Goal: Task Accomplishment & Management: Use online tool/utility

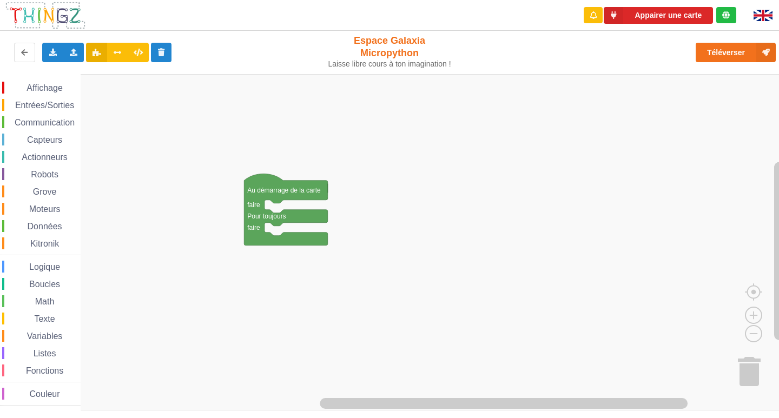
click at [271, 197] on div "Affichage Entrées/Sorties Communication Capteurs Actionneurs Robots Grove Moteu…" at bounding box center [393, 242] width 786 height 336
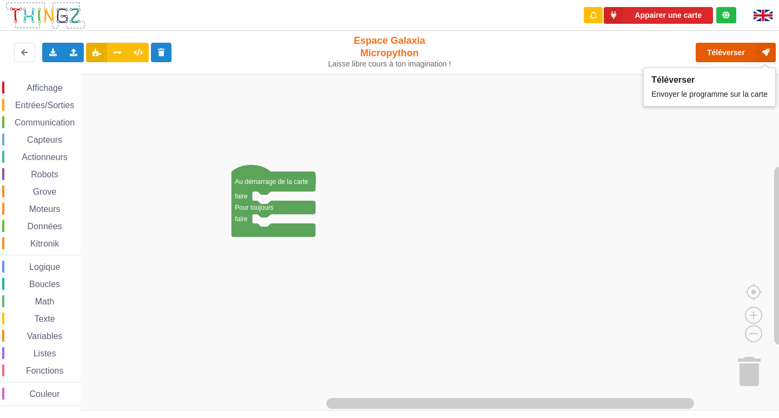
click at [715, 52] on button "Téléverser" at bounding box center [735, 52] width 80 height 19
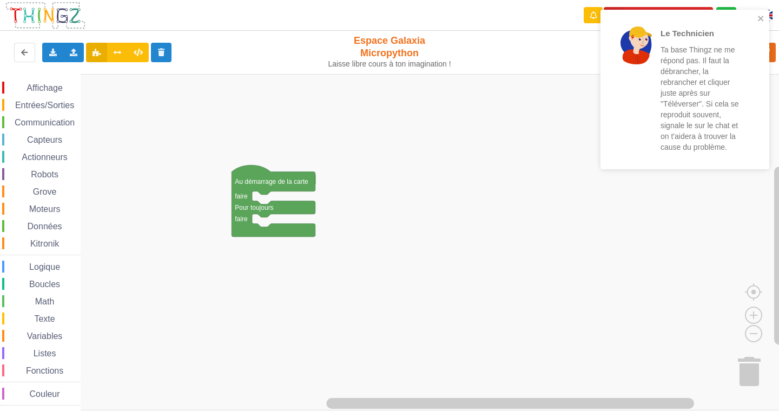
click at [756, 18] on div "Le Technicien Ta base Thingz ne me répond pas. Il faut la débrancher, la rebran…" at bounding box center [681, 89] width 153 height 151
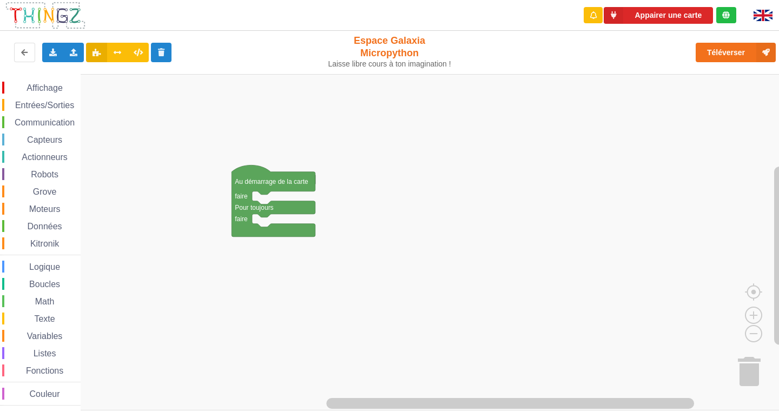
click at [758, 17] on img at bounding box center [762, 15] width 19 height 11
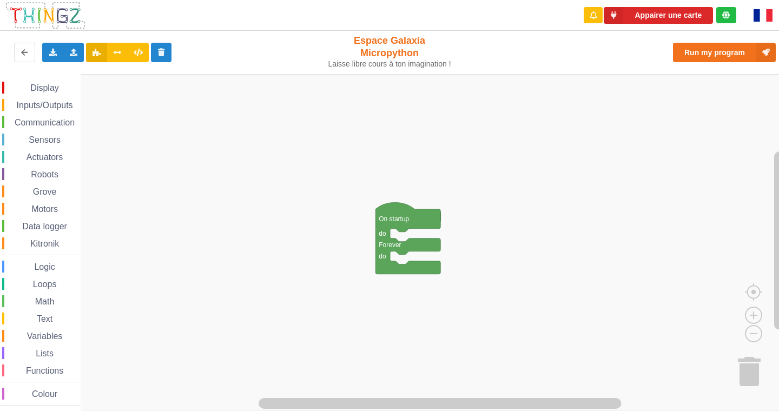
click at [756, 16] on img at bounding box center [762, 15] width 19 height 12
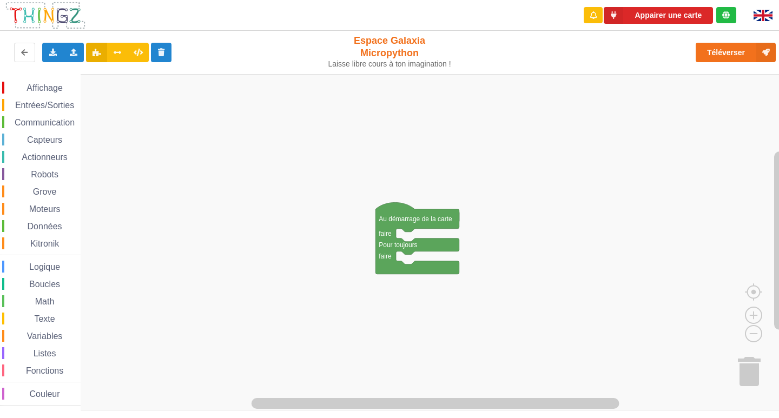
click at [752, 22] on div at bounding box center [766, 15] width 42 height 31
click at [758, 6] on div at bounding box center [766, 15] width 42 height 31
click at [757, 15] on img at bounding box center [762, 15] width 19 height 11
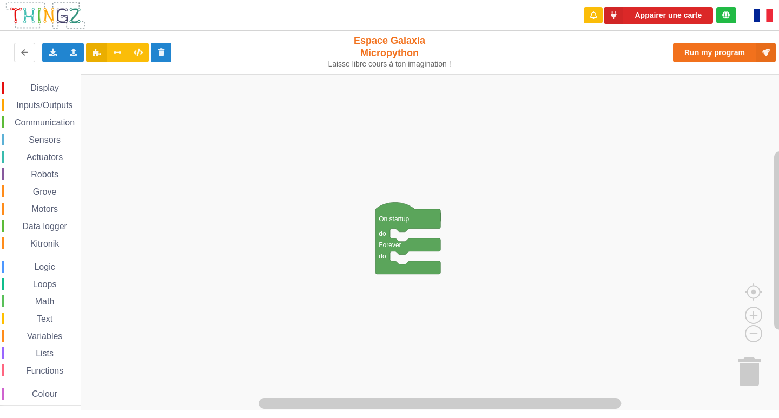
click at [761, 12] on img at bounding box center [762, 15] width 19 height 12
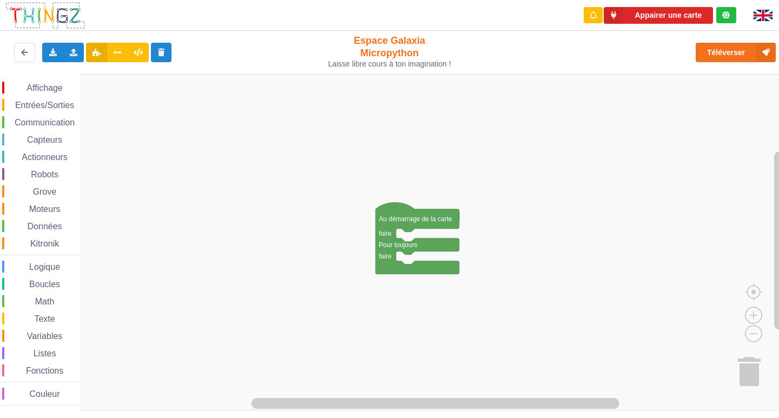
click at [37, 82] on div "Affichage" at bounding box center [41, 88] width 78 height 12
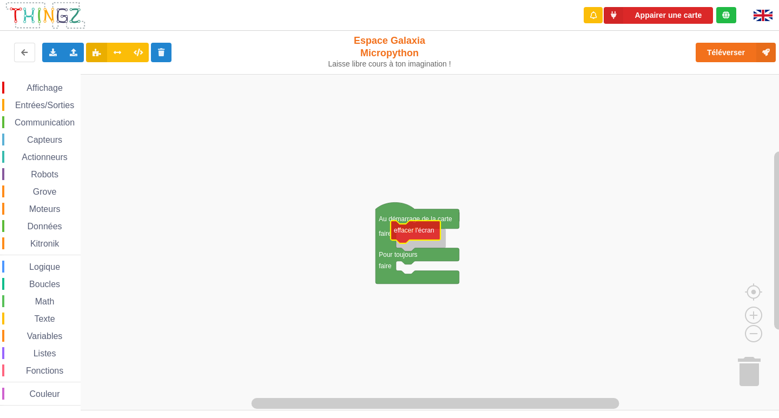
click at [404, 226] on div "Affichage Entrées/Sorties Communication Capteurs Actionneurs Robots Grove Moteu…" at bounding box center [393, 242] width 786 height 336
click at [52, 100] on div "Entrées/Sorties" at bounding box center [41, 105] width 78 height 12
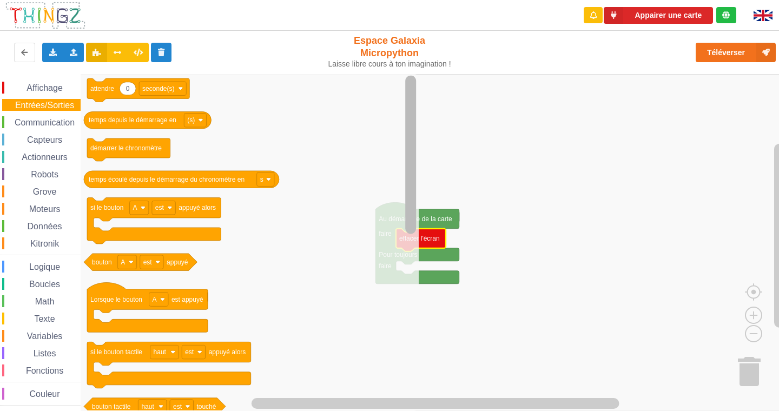
click at [352, 0] on html "Appairer une carte Exporter l'assemblage de blocs Exporter l'assemblage de bloc…" at bounding box center [389, 209] width 779 height 418
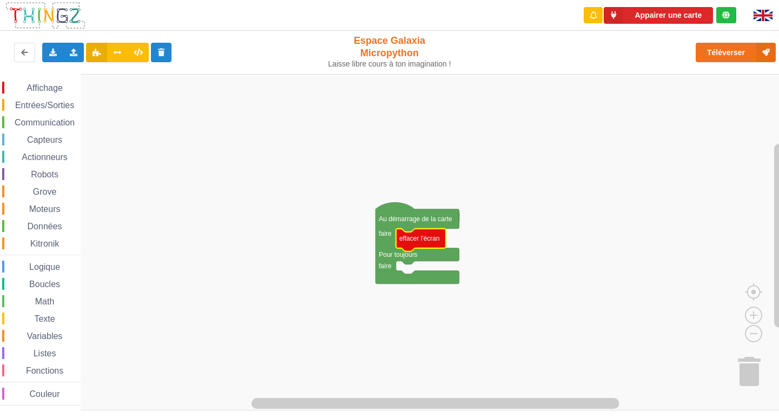
click at [708, 159] on rect "Espace de travail de Blocky" at bounding box center [393, 242] width 786 height 336
click at [434, 244] on icon "Espace de travail de Blocky" at bounding box center [421, 240] width 50 height 23
click at [714, 54] on button "Téléverser" at bounding box center [735, 52] width 80 height 19
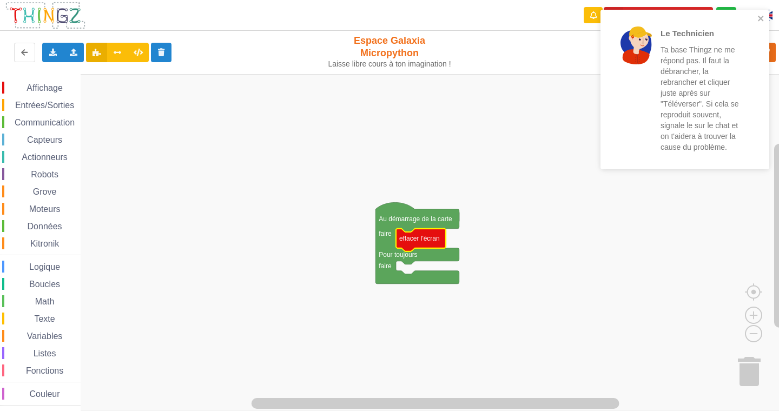
click at [755, 16] on div "Le Technicien Ta base Thingz ne me répond pas. Il faut la débrancher, la rebran…" at bounding box center [681, 89] width 153 height 151
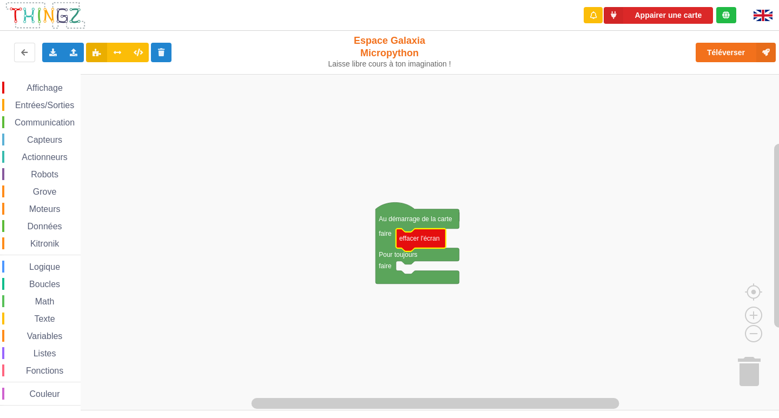
click at [31, 88] on span "Affichage" at bounding box center [44, 87] width 39 height 9
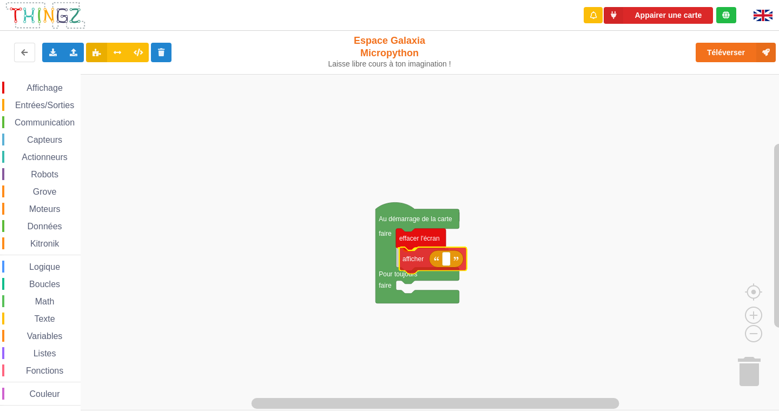
click at [459, 261] on div "Affichage Entrées/Sorties Communication Capteurs Actionneurs Robots Grove Moteu…" at bounding box center [393, 242] width 786 height 336
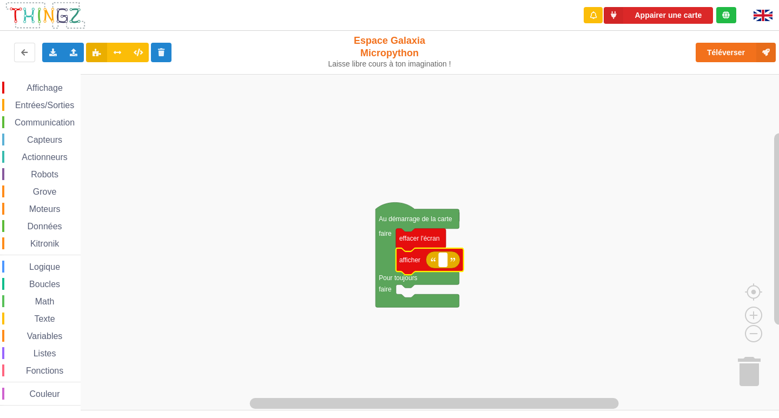
click at [445, 264] on rect "Espace de travail de Blocky" at bounding box center [443, 260] width 8 height 14
click at [447, 261] on input "activite 1" at bounding box center [456, 260] width 35 height 14
type input "Activité 1"
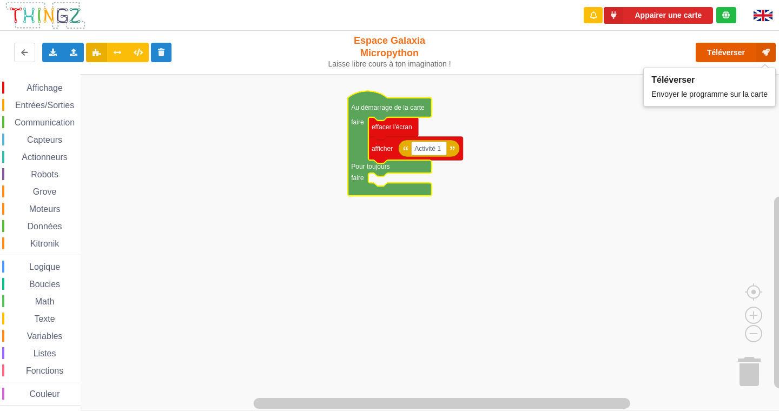
click at [714, 49] on button "Téléverser" at bounding box center [735, 52] width 80 height 19
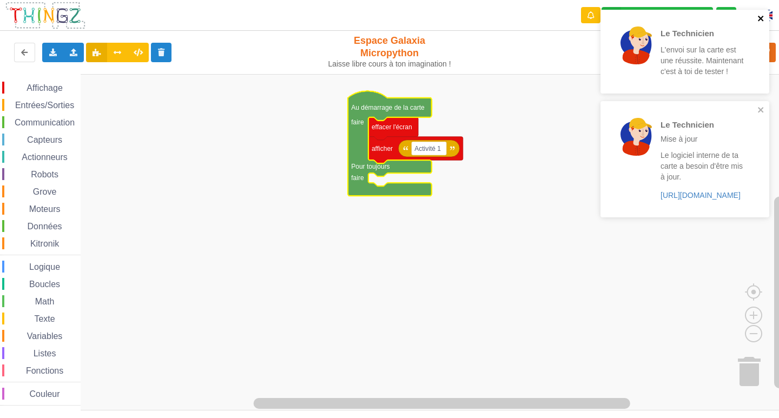
click at [762, 19] on icon "close" at bounding box center [761, 18] width 8 height 9
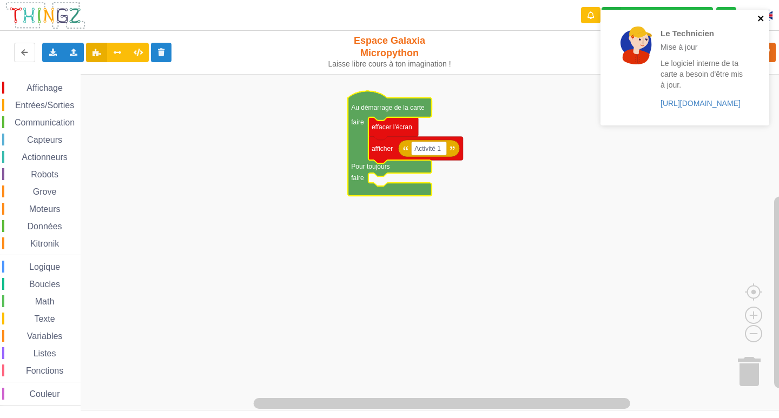
click at [762, 19] on icon "close" at bounding box center [761, 18] width 8 height 9
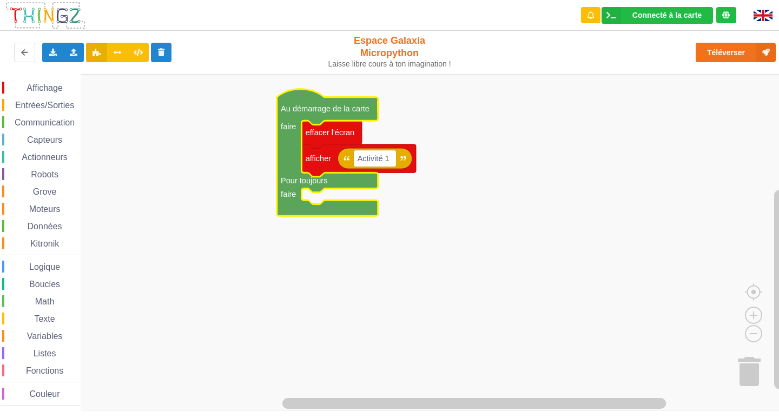
click at [64, 114] on div "Affichage Entrées/Sorties Communication Capteurs Actionneurs Robots Grove Moteu…" at bounding box center [40, 244] width 81 height 324
click at [66, 123] on span "Communication" at bounding box center [44, 122] width 63 height 9
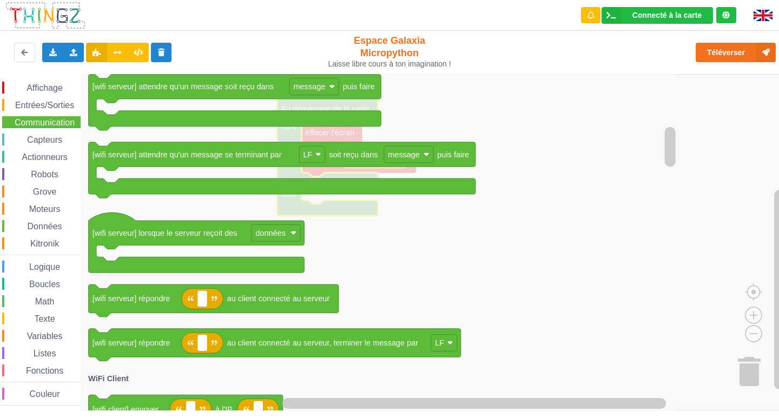
click at [44, 102] on span "Entrées/Sorties" at bounding box center [45, 105] width 62 height 9
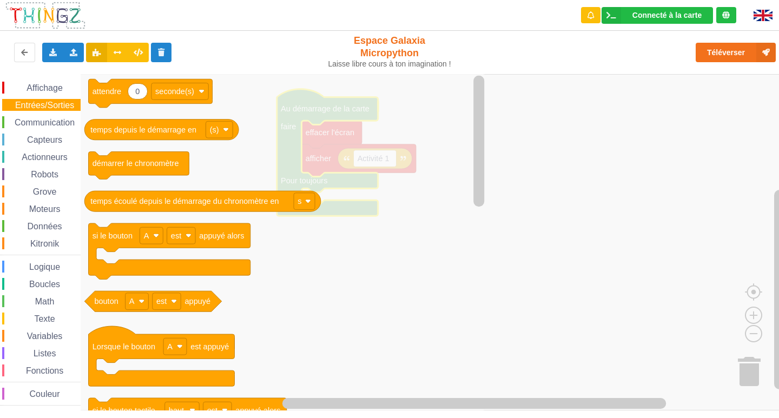
click at [45, 91] on span "Affichage" at bounding box center [44, 87] width 39 height 9
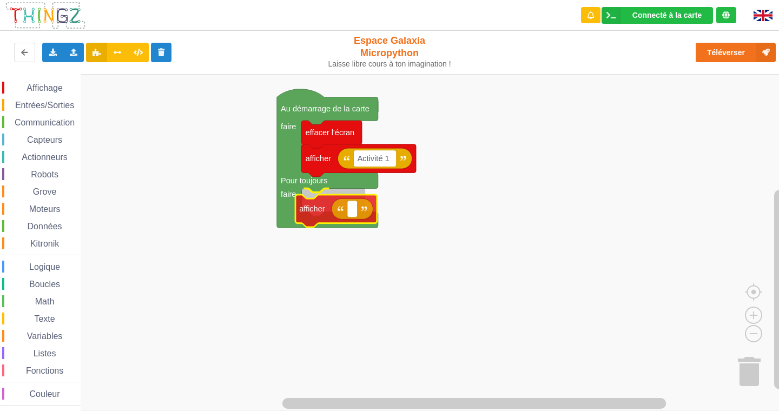
click at [326, 212] on div "Affichage Entrées/Sorties Communication Capteurs Actionneurs Robots Grove Moteu…" at bounding box center [393, 242] width 786 height 336
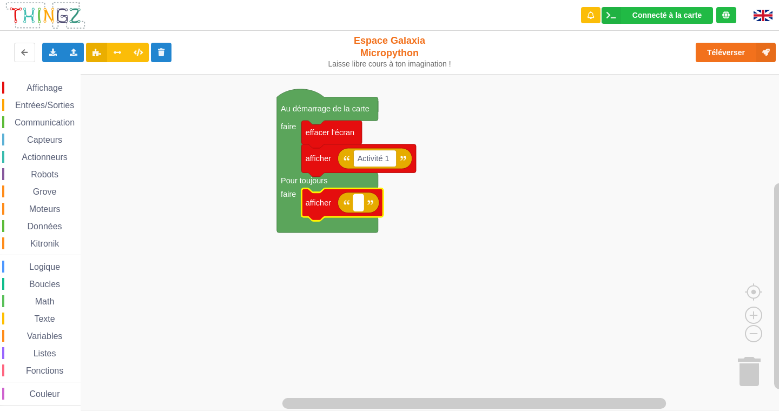
click at [360, 208] on rect "Espace de travail de Blocky" at bounding box center [358, 202] width 10 height 17
type input "led bleu"
click at [525, 258] on rect "Espace de travail de Blocky" at bounding box center [393, 242] width 786 height 336
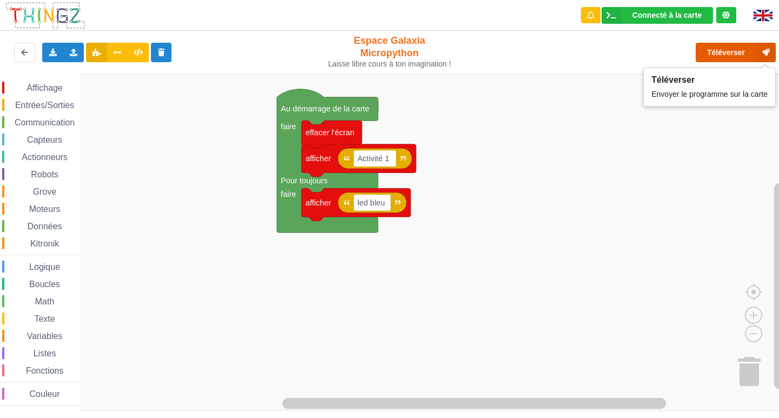
click at [701, 49] on button "Téléverser" at bounding box center [735, 52] width 80 height 19
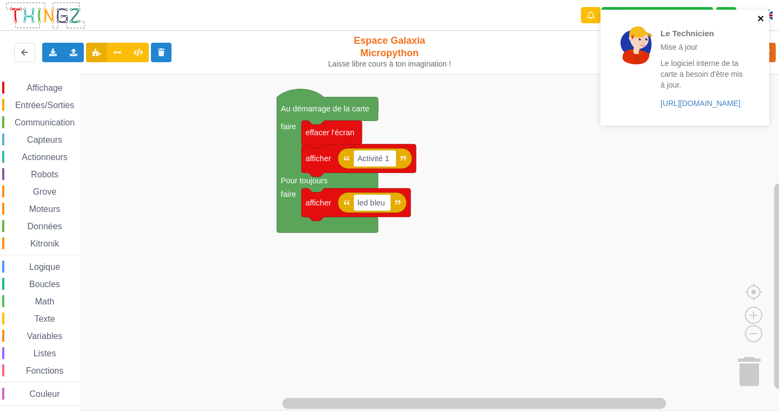
click at [764, 15] on icon "close" at bounding box center [761, 18] width 8 height 9
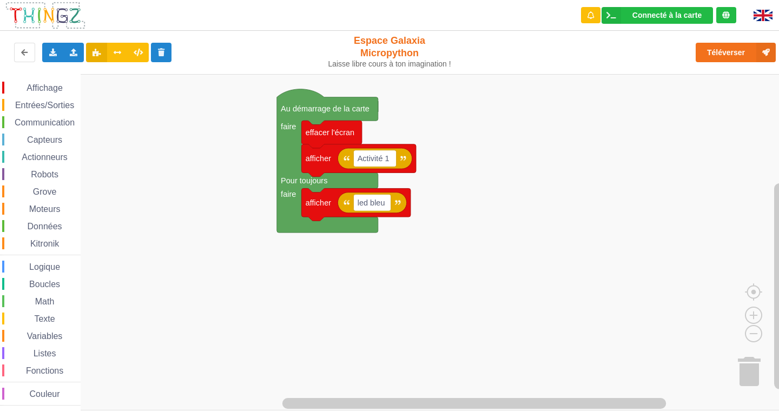
click at [737, 52] on div "Le Technicien Mise à jour Le logiciel interne de ta carte a besoin d'être mis à…" at bounding box center [389, 201] width 794 height 418
click at [737, 52] on button "Téléverser" at bounding box center [735, 52] width 80 height 19
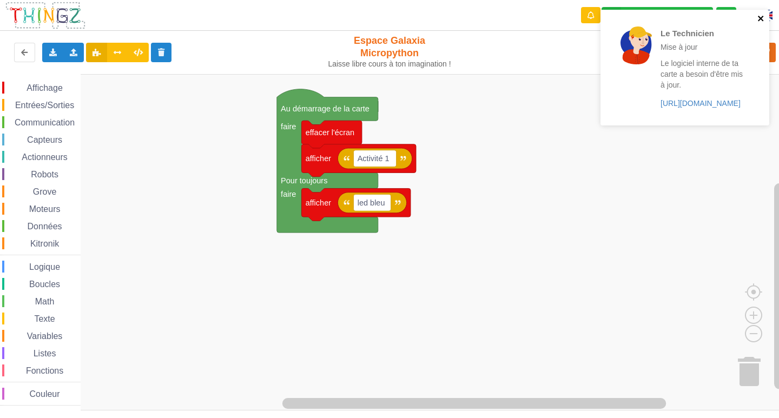
click at [759, 19] on icon "close" at bounding box center [760, 18] width 5 height 5
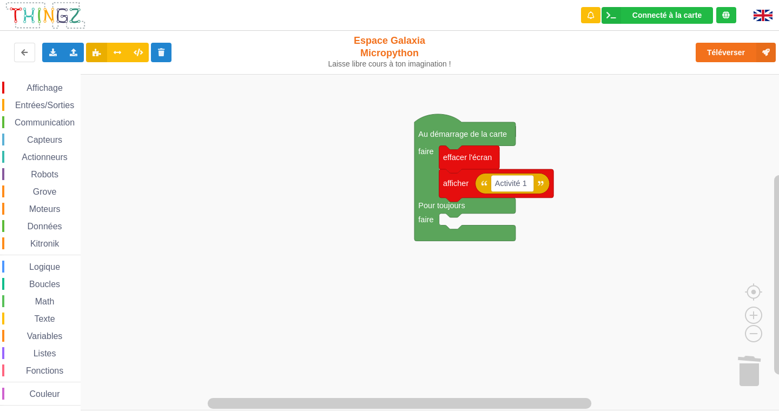
click at [499, 325] on div "Affichage Entrées/Sorties Communication Capteurs Actionneurs Robots Grove Moteu…" at bounding box center [393, 242] width 786 height 336
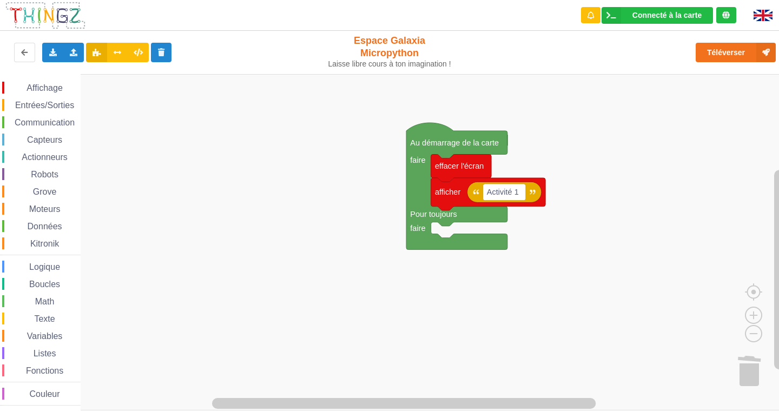
click at [61, 87] on span "Affichage" at bounding box center [44, 87] width 39 height 9
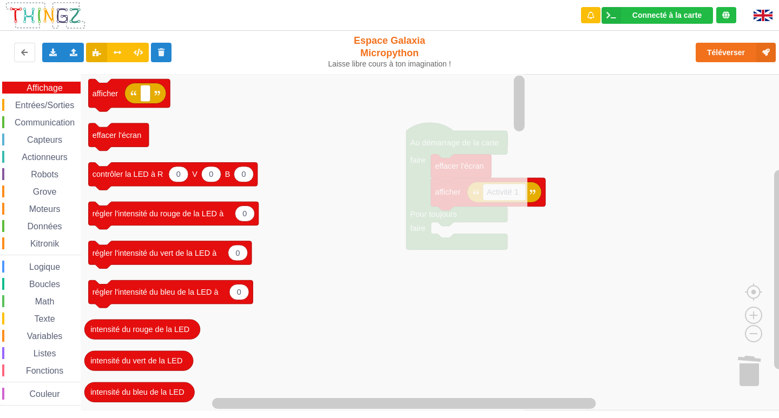
click at [45, 107] on span "Entrées/Sorties" at bounding box center [45, 105] width 62 height 9
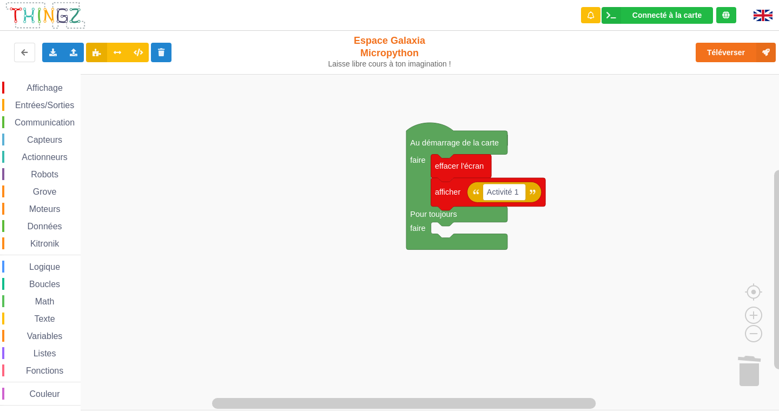
click at [0, 127] on div "Affichage Entrées/Sorties Communication Capteurs Actionneurs Robots Grove Moteu…" at bounding box center [393, 242] width 786 height 336
click at [61, 103] on span "Entrées/Sorties" at bounding box center [45, 105] width 62 height 9
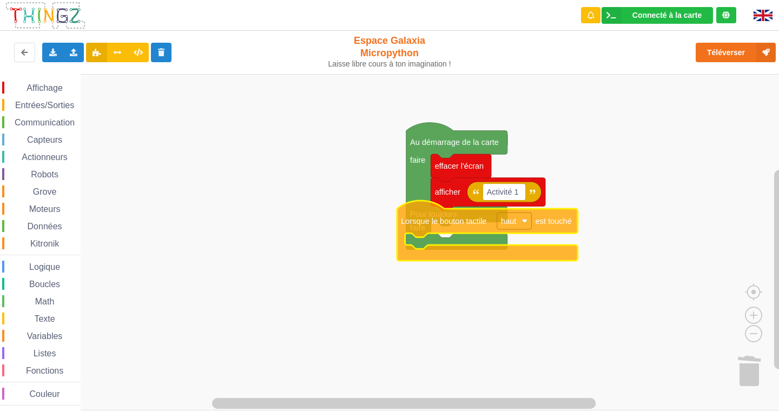
click at [492, 244] on div "Affichage Entrées/Sorties Communication Capteurs Actionneurs Robots Grove Moteu…" at bounding box center [393, 242] width 786 height 336
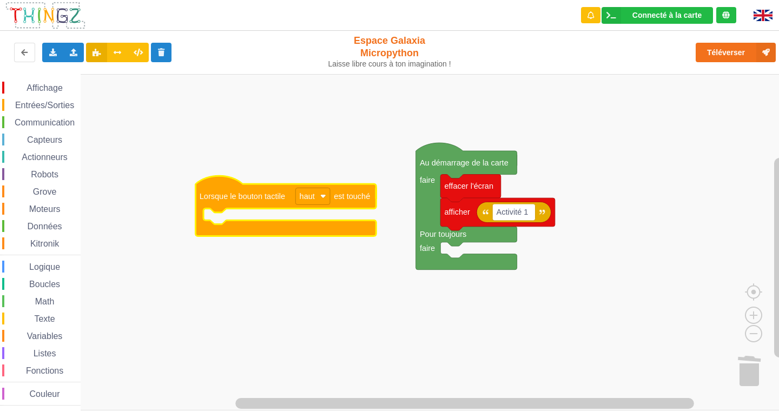
click at [47, 89] on span "Affichage" at bounding box center [44, 87] width 39 height 9
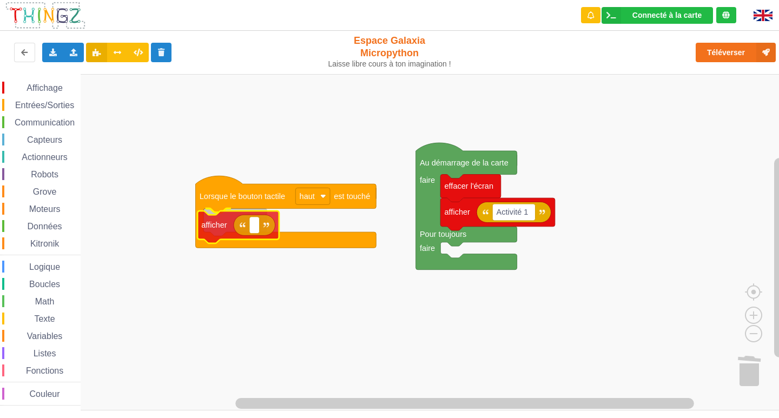
click at [236, 231] on div "Affichage Entrées/Sorties Communication Capteurs Actionneurs Robots Grove Moteu…" at bounding box center [393, 242] width 786 height 336
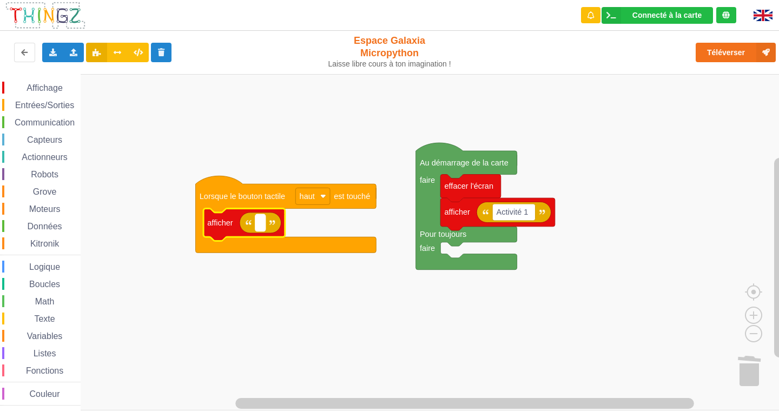
click at [261, 229] on rect "Espace de travail de Blocky" at bounding box center [260, 223] width 10 height 17
click at [272, 226] on input "ledbleu" at bounding box center [272, 223] width 35 height 17
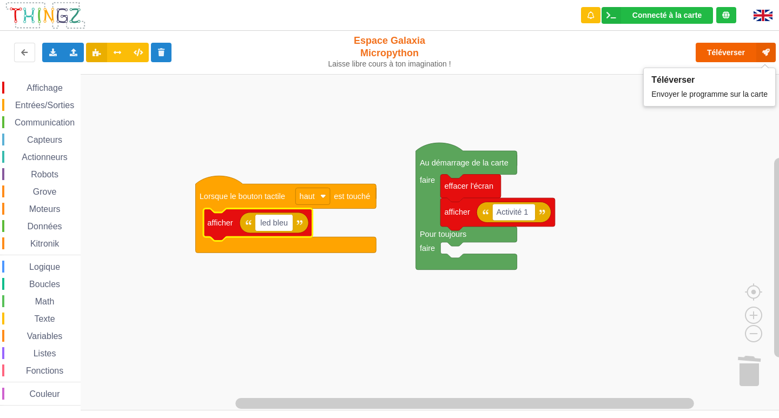
type input "led bleu"
click at [740, 51] on button "Téléverser" at bounding box center [735, 52] width 80 height 19
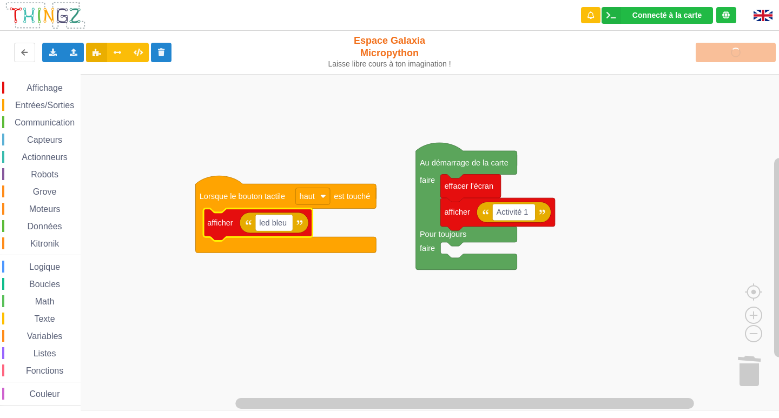
click at [678, 127] on rect "Espace de travail de Blocky" at bounding box center [393, 242] width 786 height 336
click at [520, 125] on div "Affichage Entrées/Sorties Communication Capteurs Actionneurs Robots Grove Moteu…" at bounding box center [393, 242] width 786 height 336
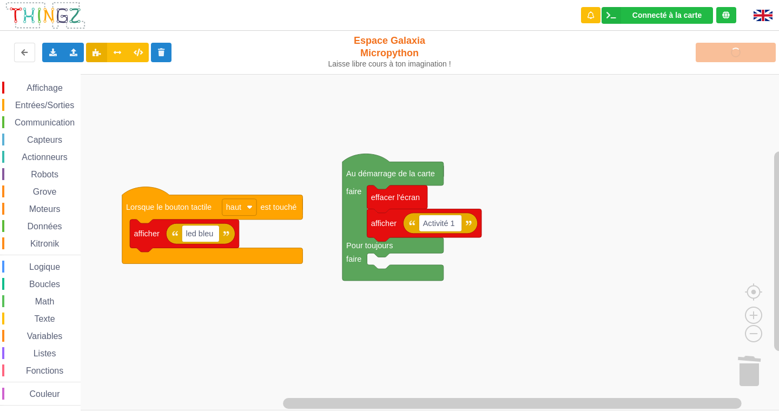
click at [307, 145] on div "Affichage Entrées/Sorties Communication Capteurs Actionneurs Robots Grove Moteu…" at bounding box center [393, 242] width 786 height 336
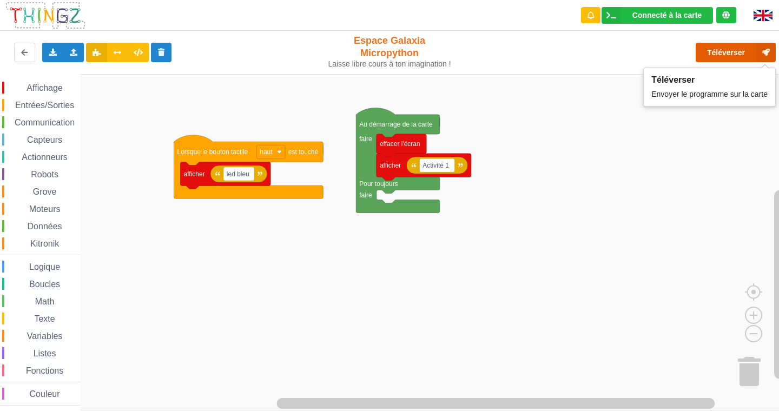
click at [727, 52] on button "Téléverser" at bounding box center [735, 52] width 80 height 19
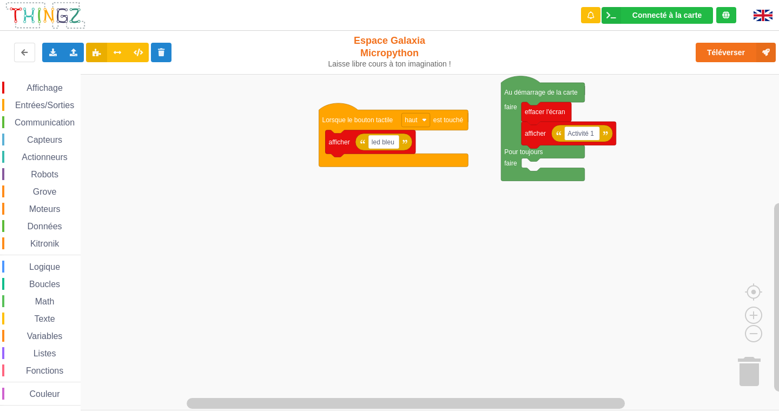
click at [366, 51] on div "Connecté à la carte Réglages Ouvrir le moniteur automatiquement Connexion autom…" at bounding box center [389, 201] width 794 height 418
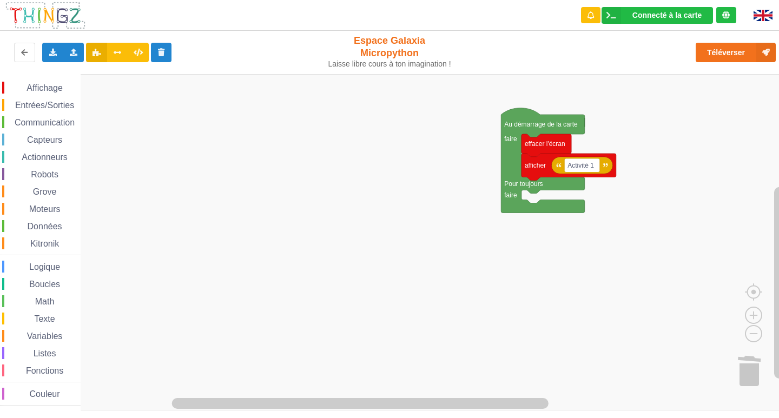
click at [36, 108] on span "Entrées/Sorties" at bounding box center [45, 105] width 62 height 9
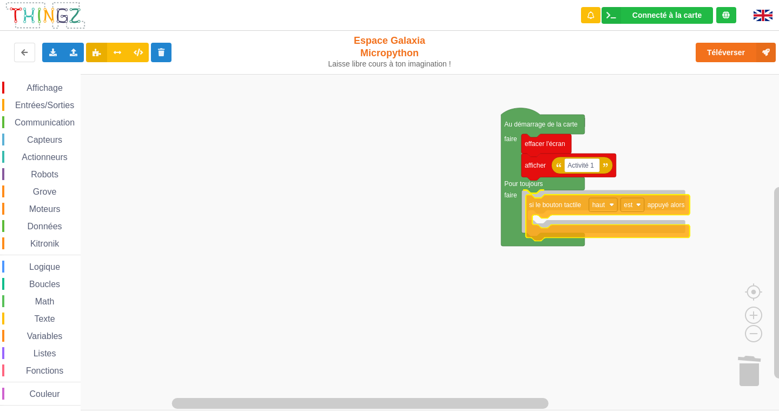
click at [552, 207] on div "Affichage Entrées/Sorties Communication Capteurs Actionneurs Robots Grove Moteu…" at bounding box center [393, 242] width 786 height 336
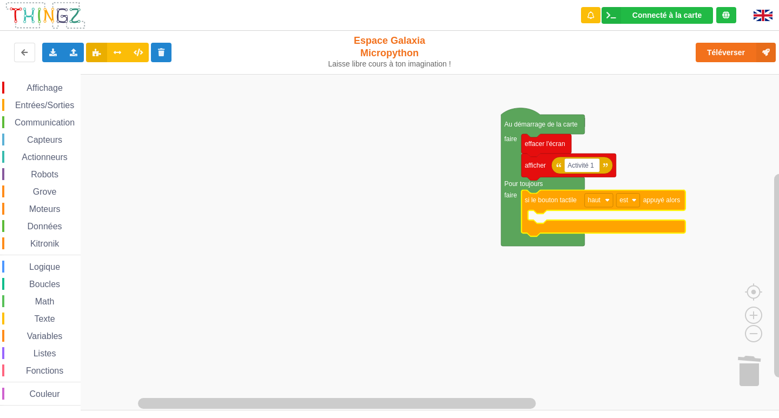
click at [46, 87] on span "Affichage" at bounding box center [44, 87] width 39 height 9
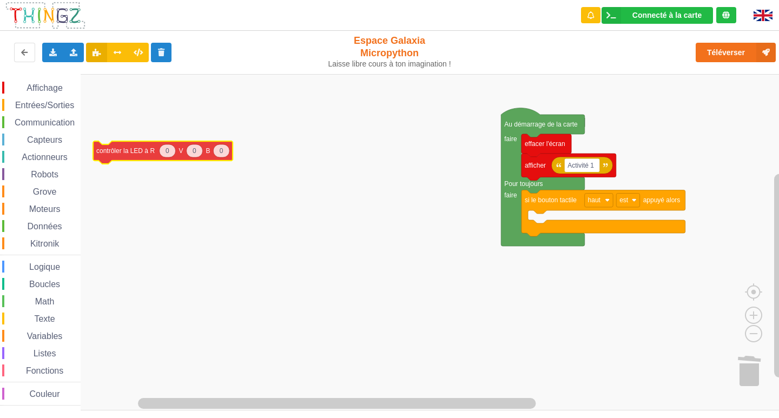
click at [121, 163] on div "Affichage Entrées/Sorties Communication Capteurs Actionneurs Robots Grove Moteu…" at bounding box center [393, 242] width 786 height 336
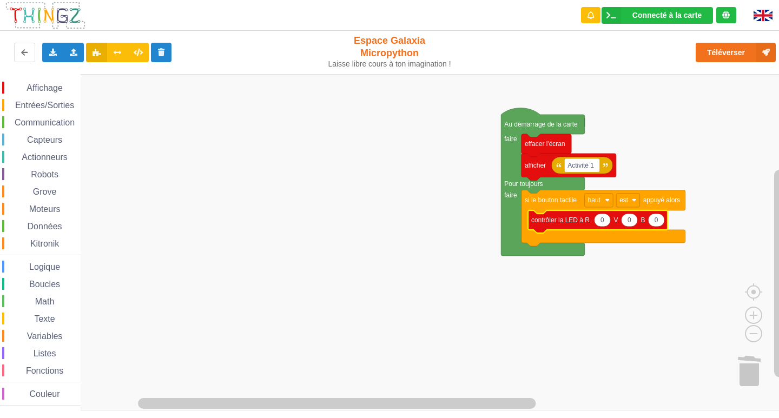
click at [655, 220] on text "0" at bounding box center [656, 220] width 4 height 8
type input "100"
click at [607, 273] on rect "Espace de travail de Blocky" at bounding box center [393, 242] width 786 height 336
click at [19, 108] on span "Entrées/Sorties" at bounding box center [45, 105] width 62 height 9
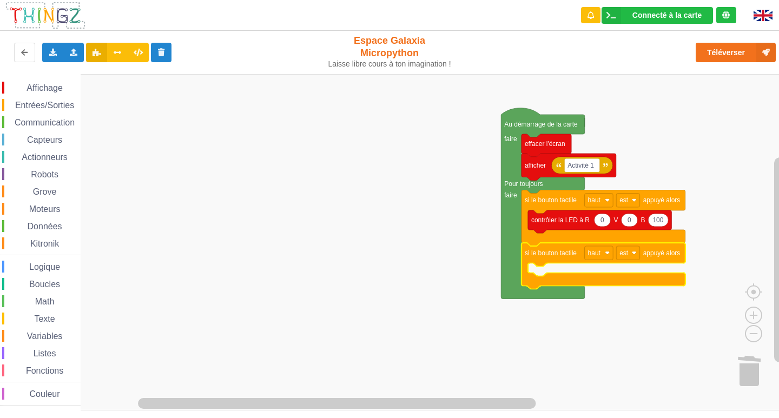
click at [20, 91] on span "Espace de travail de Blocky" at bounding box center [20, 88] width 9 height 9
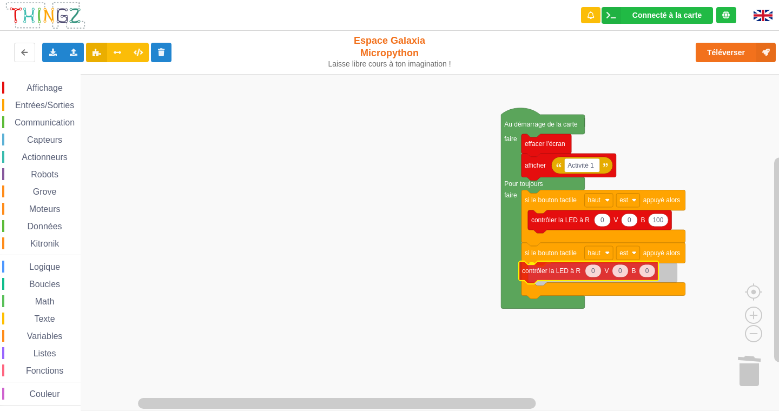
click at [568, 269] on div "Affichage Entrées/Sorties Communication Capteurs Actionneurs Robots Grove Moteu…" at bounding box center [393, 242] width 786 height 336
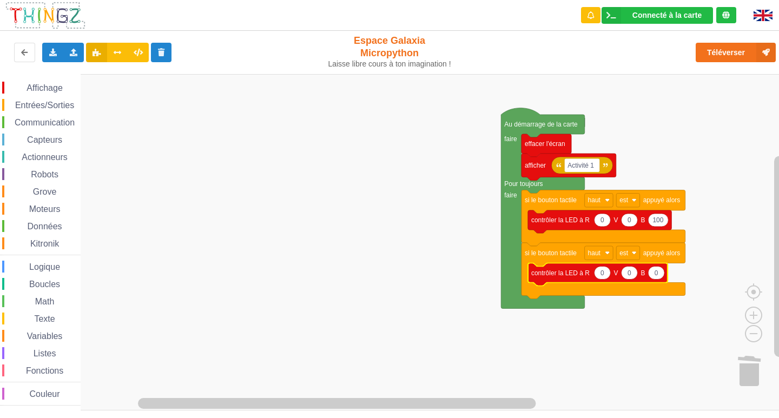
click at [602, 275] on text "0" at bounding box center [602, 273] width 4 height 8
type input "100"
click at [587, 320] on rect "Espace de travail de Blocky" at bounding box center [393, 242] width 786 height 336
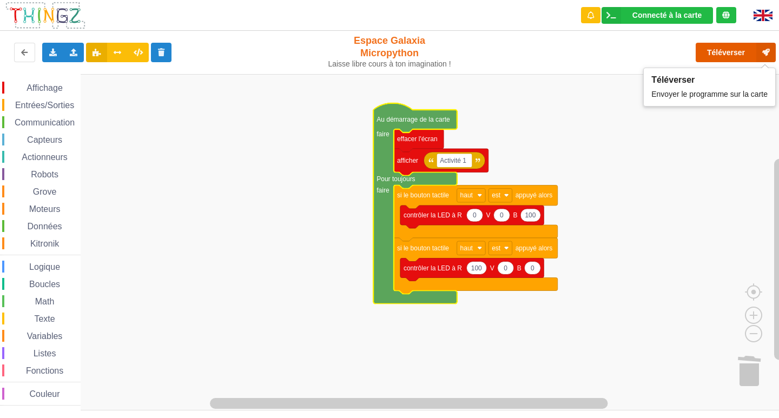
click at [736, 51] on button "Téléverser" at bounding box center [735, 52] width 80 height 19
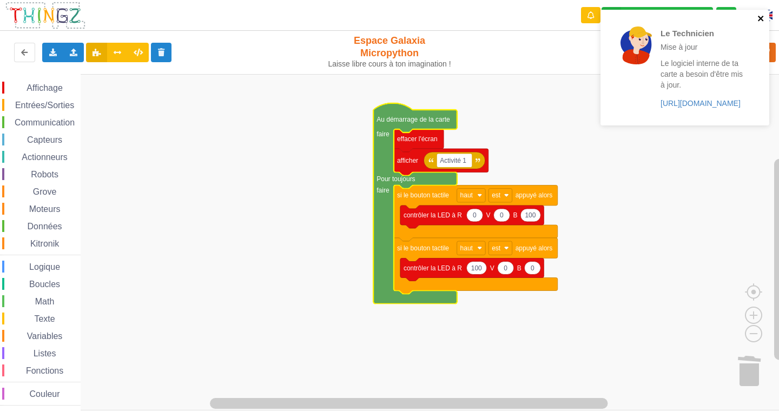
click at [762, 16] on icon "close" at bounding box center [761, 18] width 8 height 9
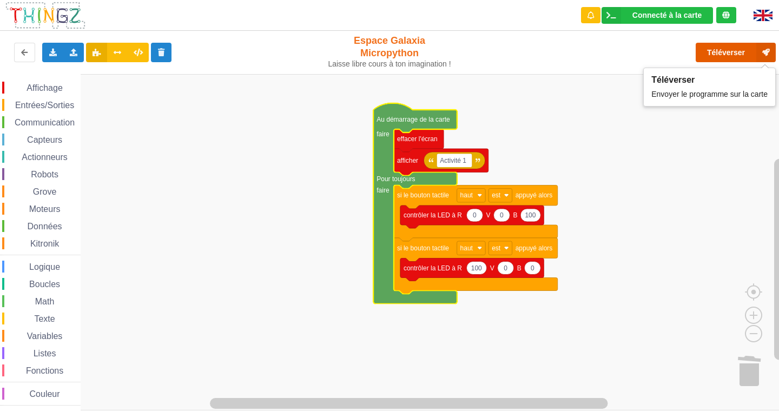
click at [725, 57] on button "Téléverser" at bounding box center [735, 52] width 80 height 19
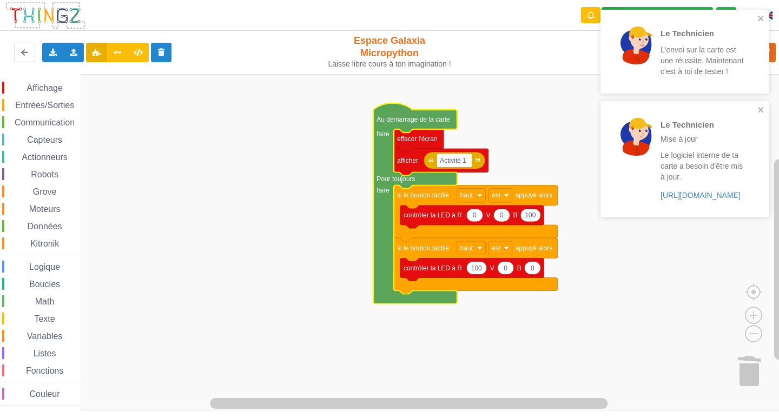
click at [760, 12] on div "Le Technicien L'envoi sur la carte est une réussite. Maintenant c'est à toi de …" at bounding box center [684, 52] width 169 height 84
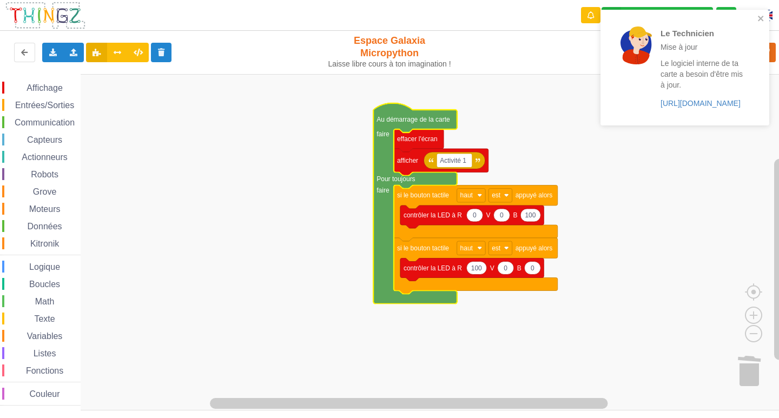
click at [760, 12] on div "Le Technicien Mise à jour Le logiciel interne de ta carte a besoin d'être mis à…" at bounding box center [684, 68] width 169 height 116
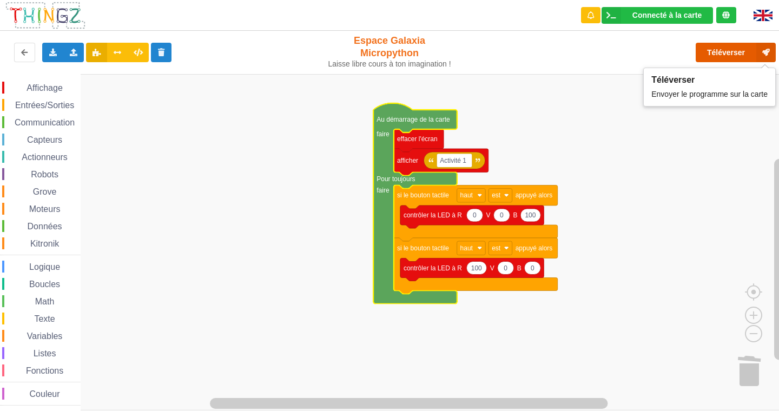
click at [771, 49] on icon at bounding box center [765, 52] width 19 height 19
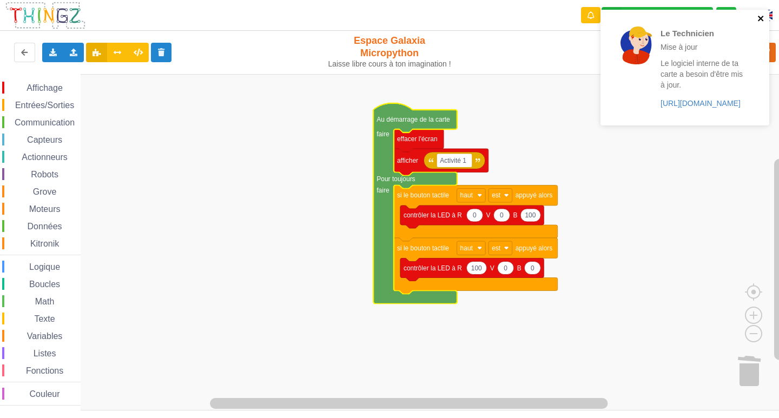
click at [762, 17] on icon "close" at bounding box center [760, 18] width 5 height 5
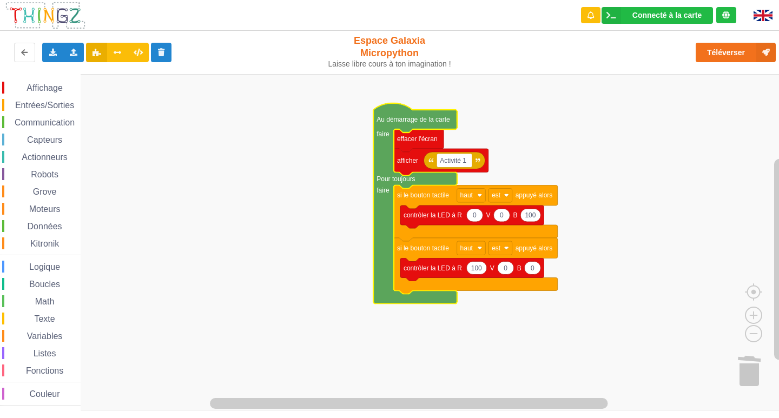
click at [33, 104] on span "Entrées/Sorties" at bounding box center [45, 105] width 62 height 9
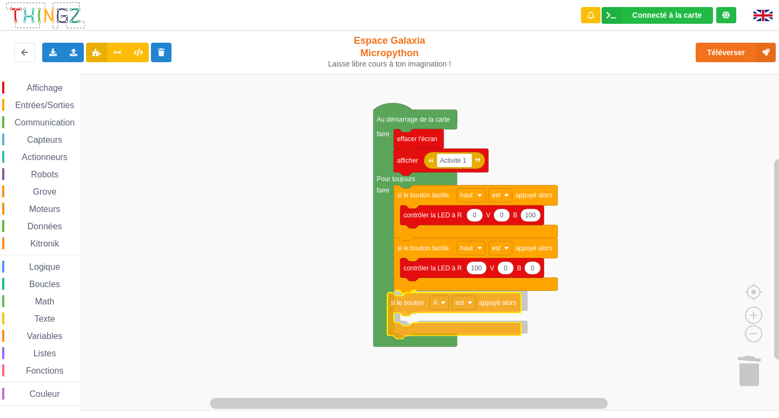
click at [405, 304] on div "Affichage Entrées/Sorties Communication Capteurs Actionneurs Robots Grove Moteu…" at bounding box center [393, 242] width 786 height 336
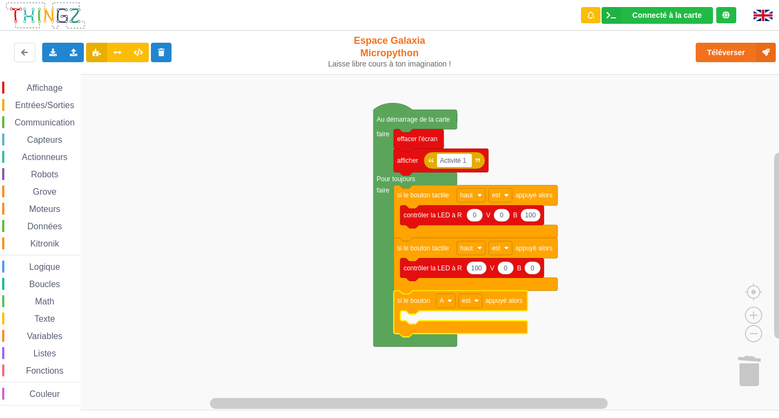
click at [53, 137] on span "Capteurs" at bounding box center [44, 139] width 38 height 9
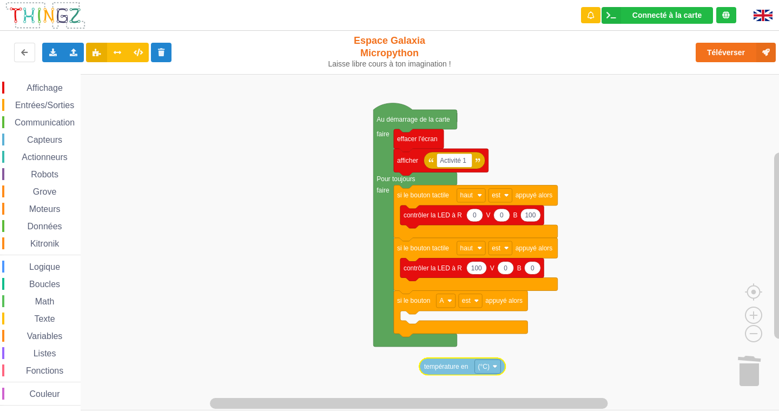
click at [449, 369] on div "Affichage Entrées/Sorties Communication Capteurs Actionneurs Robots Grove Moteu…" at bounding box center [393, 242] width 786 height 336
click at [56, 88] on span "Affichage" at bounding box center [44, 87] width 39 height 9
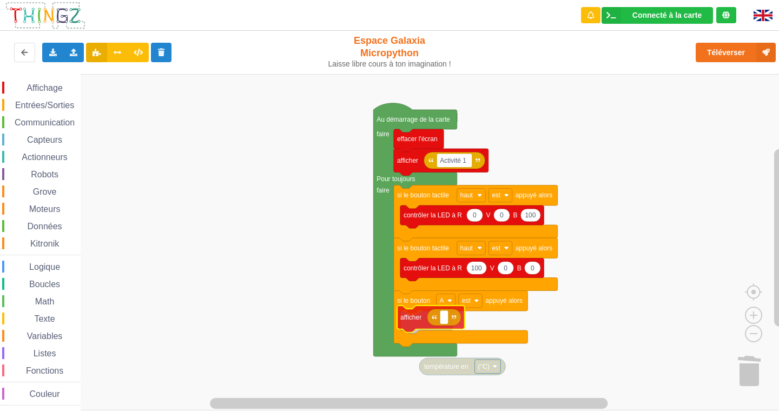
click at [420, 321] on div "Affichage Entrées/Sorties Communication Capteurs Actionneurs Robots Grove Moteu…" at bounding box center [393, 242] width 786 height 336
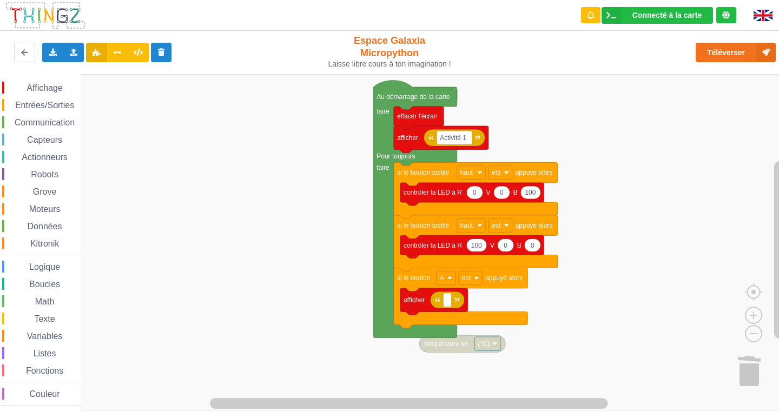
click at [470, 342] on div "Affichage Entrées/Sorties Communication Capteurs Actionneurs Robots Grove Moteu…" at bounding box center [393, 242] width 786 height 336
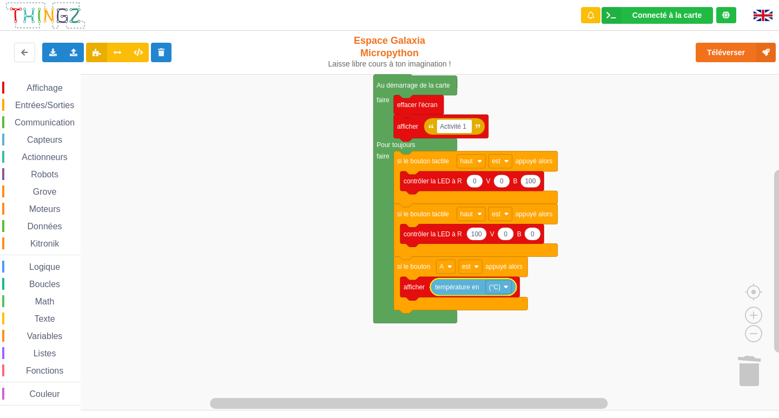
click at [17, 101] on span "Entrées/Sorties" at bounding box center [45, 105] width 62 height 9
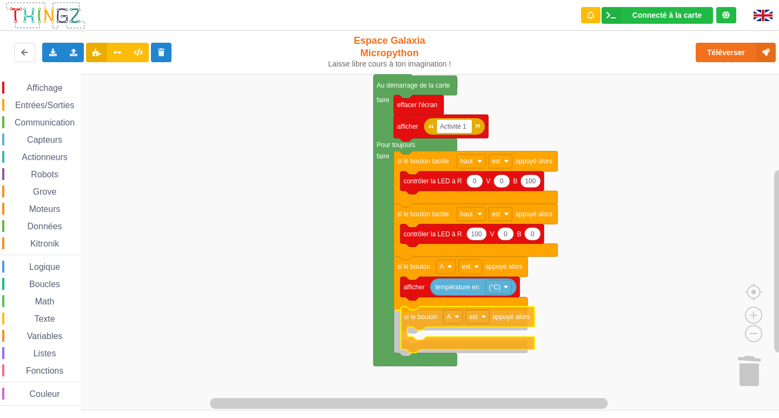
click at [425, 316] on div "Affichage Entrées/Sorties Communication Capteurs Actionneurs Robots Grove Moteu…" at bounding box center [393, 242] width 786 height 336
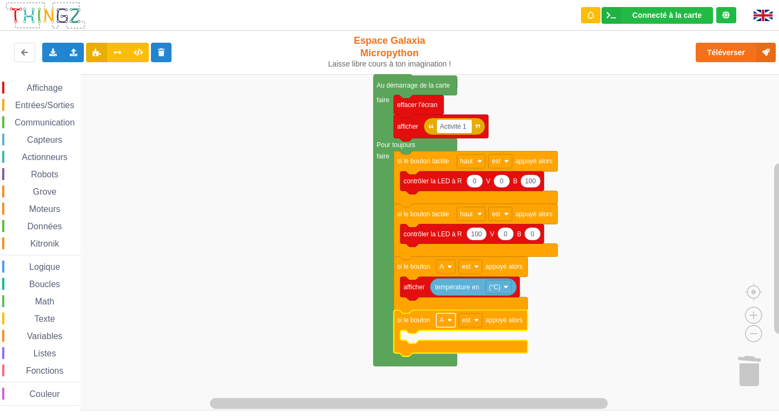
click at [453, 324] on rect "Espace de travail de Blocky" at bounding box center [445, 321] width 19 height 14
click at [449, 365] on div "B" at bounding box center [445, 360] width 49 height 15
click at [45, 85] on span "Affichage" at bounding box center [44, 87] width 39 height 9
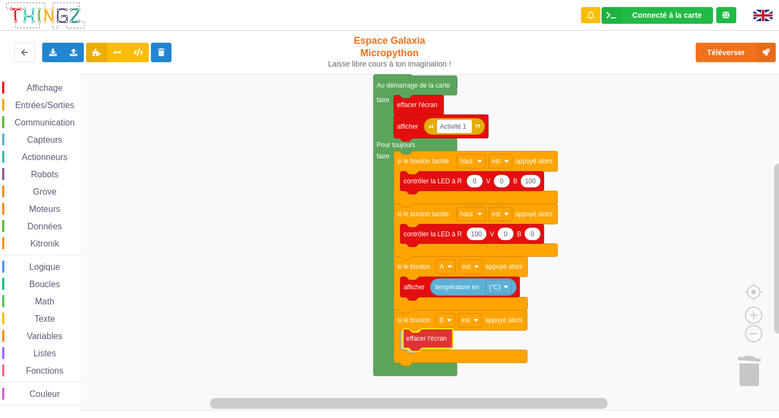
click at [450, 344] on div "Affichage Entrées/Sorties Communication Capteurs Actionneurs Robots Grove Moteu…" at bounding box center [393, 242] width 786 height 336
click at [57, 83] on span "Affichage" at bounding box center [44, 87] width 39 height 9
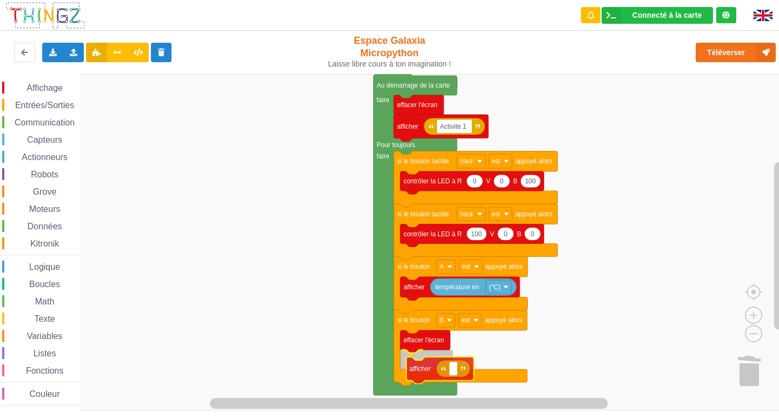
click at [415, 366] on div "Affichage Entrées/Sorties Communication Capteurs Actionneurs Robots Grove Moteu…" at bounding box center [393, 242] width 786 height 336
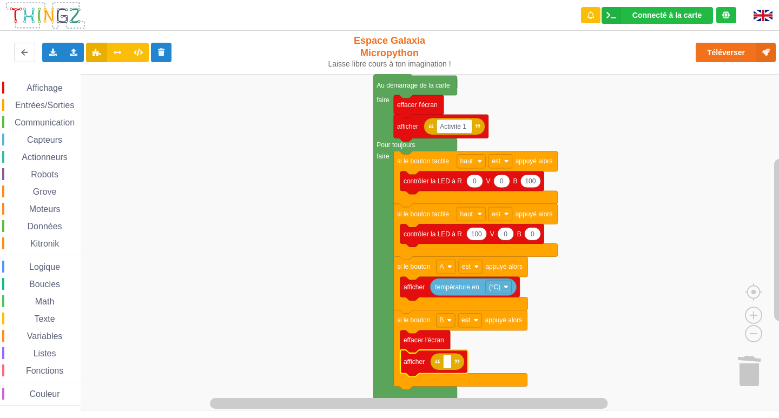
click at [453, 368] on icon "Espace de travail de Blocky" at bounding box center [447, 361] width 34 height 17
click at [449, 367] on rect "Espace de travail de Blocky" at bounding box center [447, 362] width 8 height 14
click at [450, 364] on input "activite 1" at bounding box center [460, 362] width 35 height 14
type input "Activite 1"
click at [505, 344] on rect "Espace de travail de Blocky" at bounding box center [393, 242] width 786 height 336
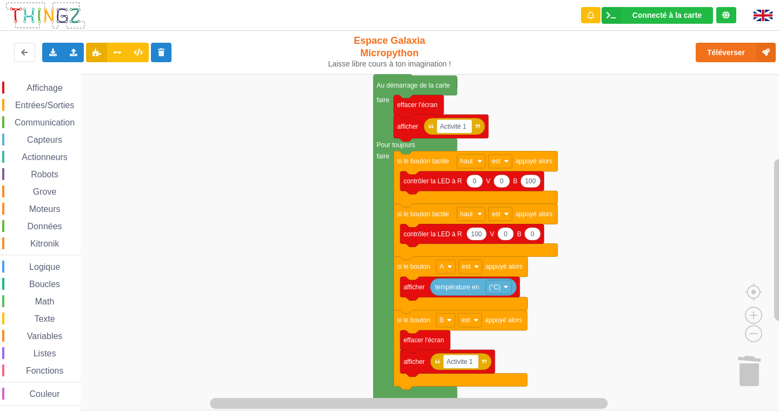
click at [767, 39] on div "Téléverser" at bounding box center [623, 52] width 320 height 35
click at [767, 45] on icon at bounding box center [765, 52] width 19 height 19
click at [767, 45] on div "Téléverser" at bounding box center [623, 52] width 320 height 35
click at [768, 41] on div "Téléverser" at bounding box center [623, 52] width 320 height 35
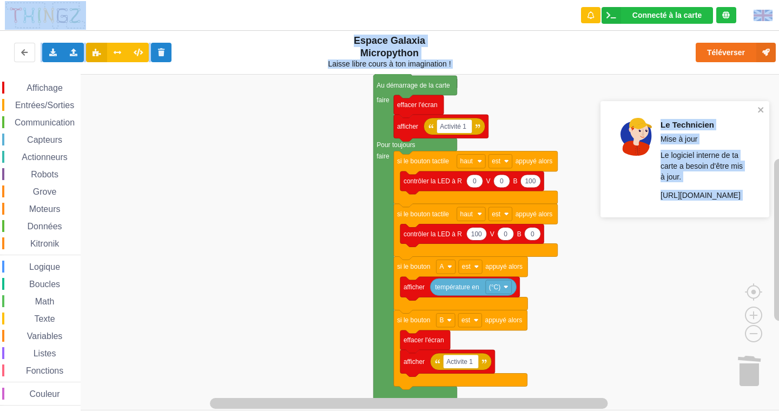
drag, startPoint x: 634, startPoint y: 54, endPoint x: 236, endPoint y: 270, distance: 453.0
click at [236, 270] on div "Le Technicien L'envoi sur la carte est une réussite. Maintenant c'est à toi de …" at bounding box center [389, 201] width 794 height 418
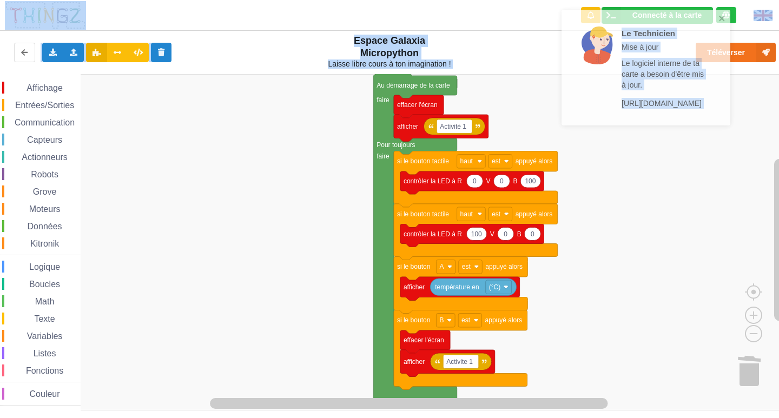
click at [615, 284] on rect "Espace de travail de Blocky" at bounding box center [393, 242] width 786 height 336
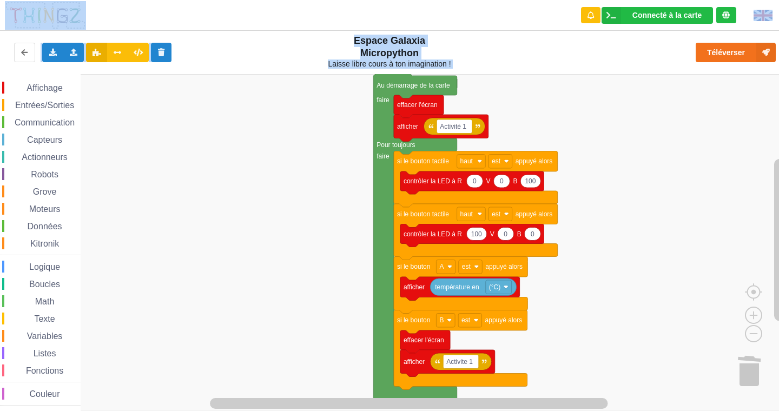
click at [561, 108] on rect "Espace de travail de Blocky" at bounding box center [393, 242] width 786 height 336
click at [540, 105] on rect "Espace de travail de Blocky" at bounding box center [393, 242] width 786 height 336
drag, startPoint x: 478, startPoint y: 62, endPoint x: 500, endPoint y: 44, distance: 28.0
click at [500, 44] on div "Téléverser" at bounding box center [623, 52] width 320 height 35
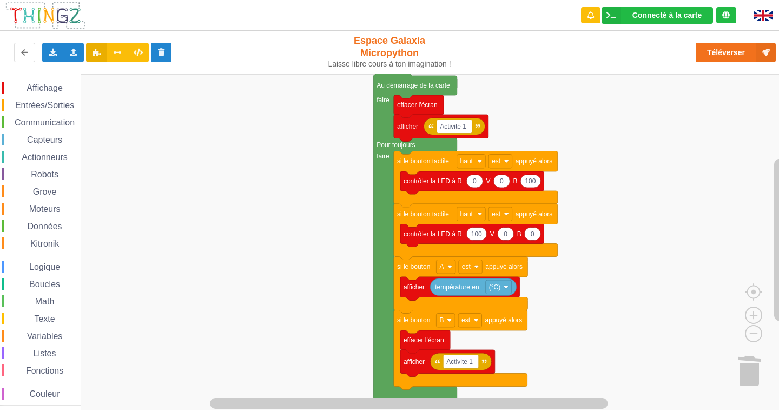
click at [515, 102] on rect "Espace de travail de Blocky" at bounding box center [393, 242] width 786 height 336
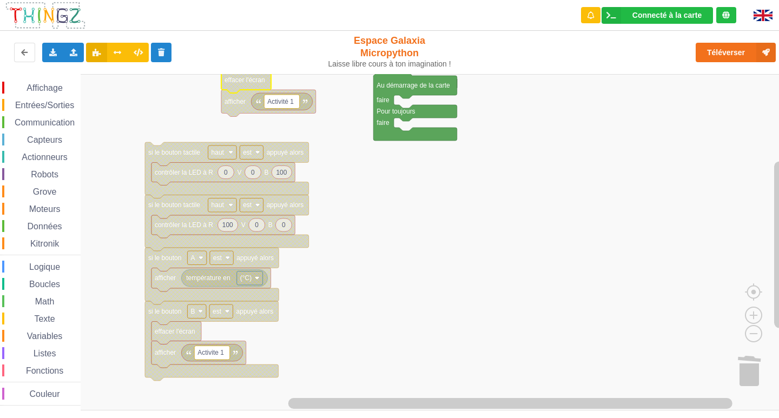
click at [20, 117] on div "Communication" at bounding box center [41, 122] width 78 height 12
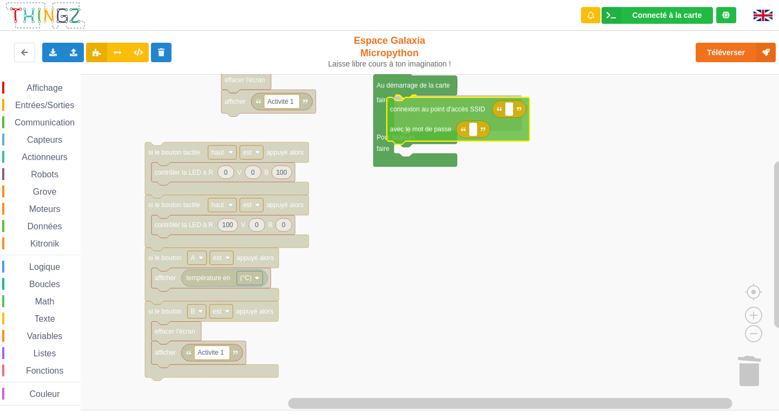
click at [423, 114] on div "Affichage Entrées/Sorties Communication Capteurs Actionneurs Robots Grove Moteu…" at bounding box center [393, 242] width 786 height 336
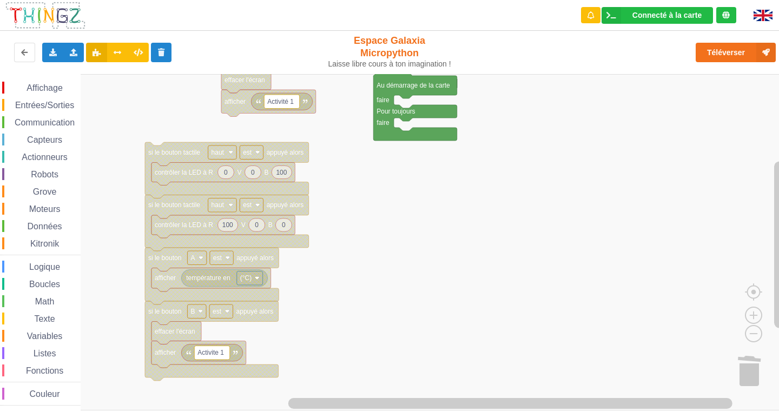
click at [59, 127] on span "Communication" at bounding box center [44, 122] width 63 height 9
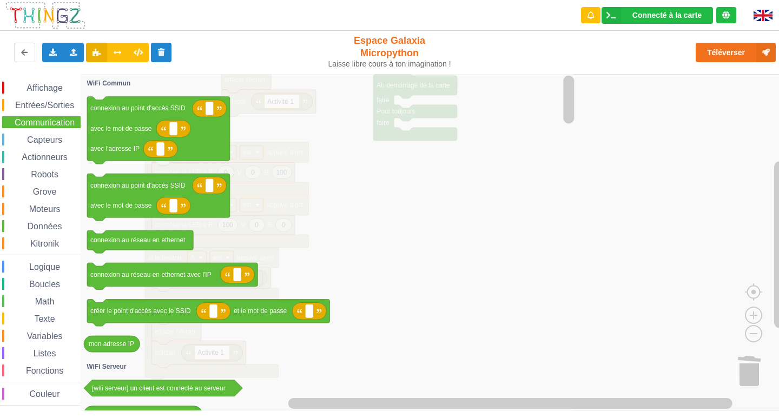
click at [51, 298] on span "Math" at bounding box center [45, 301] width 23 height 9
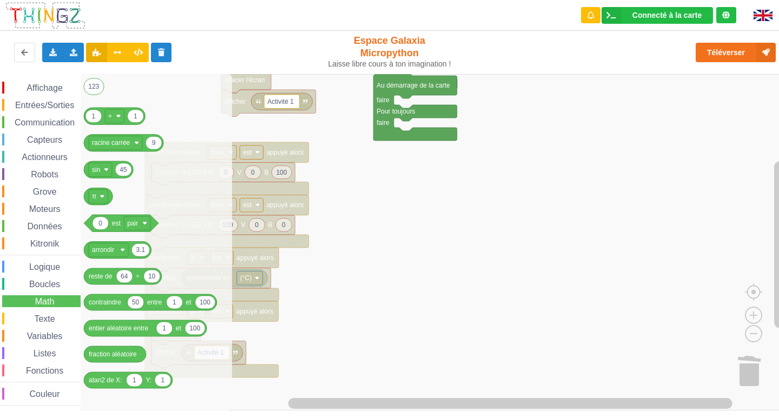
click at [38, 223] on span "Données" at bounding box center [45, 226] width 38 height 9
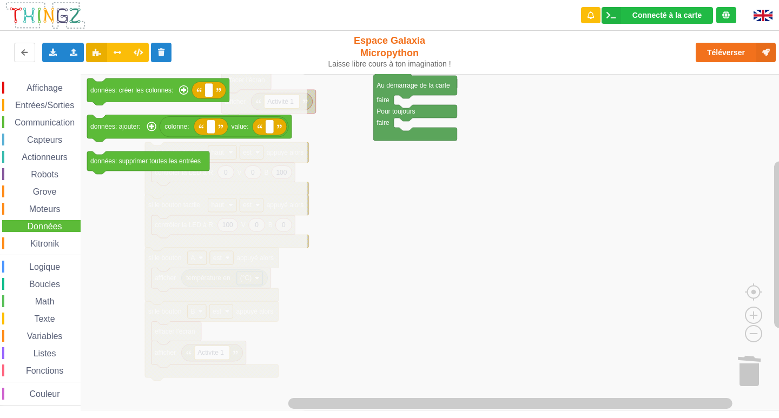
click at [35, 124] on span "Communication" at bounding box center [44, 122] width 63 height 9
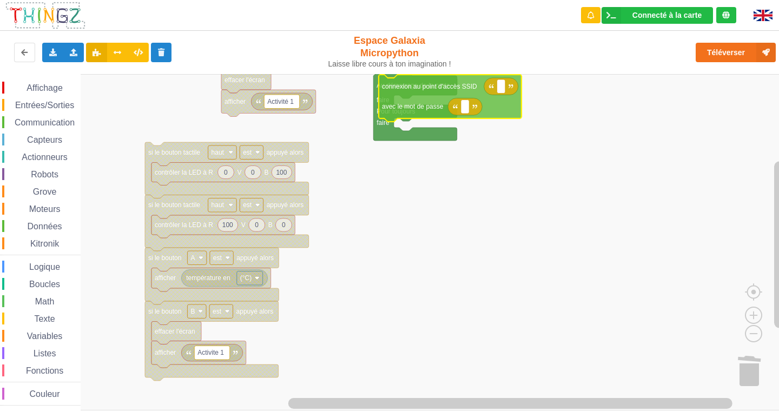
click at [426, 100] on div "Affichage Entrées/Sorties Communication Capteurs Actionneurs Robots Grove Moteu…" at bounding box center [393, 242] width 786 height 336
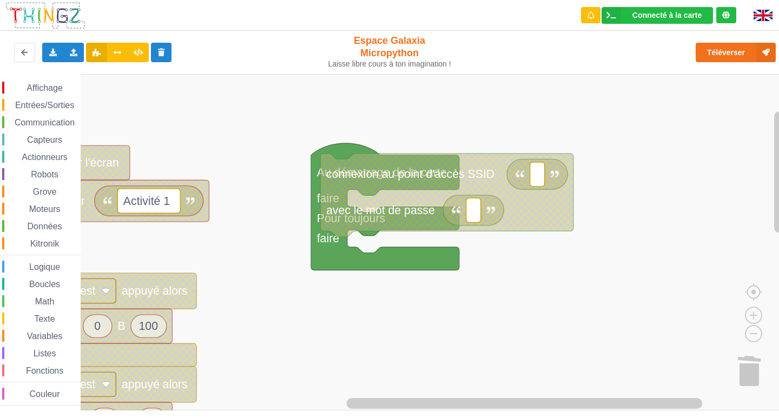
click at [371, 314] on div "Affichage Entrées/Sorties Communication Capteurs Actionneurs Robots Grove Moteu…" at bounding box center [393, 242] width 786 height 336
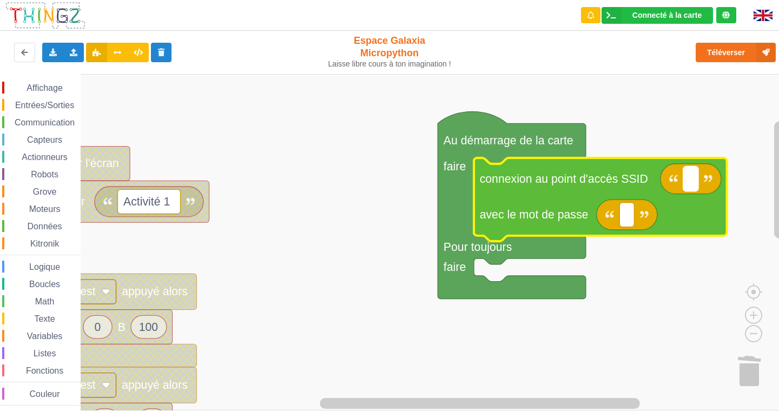
click at [691, 190] on rect "Espace de travail de Blocky" at bounding box center [690, 179] width 15 height 24
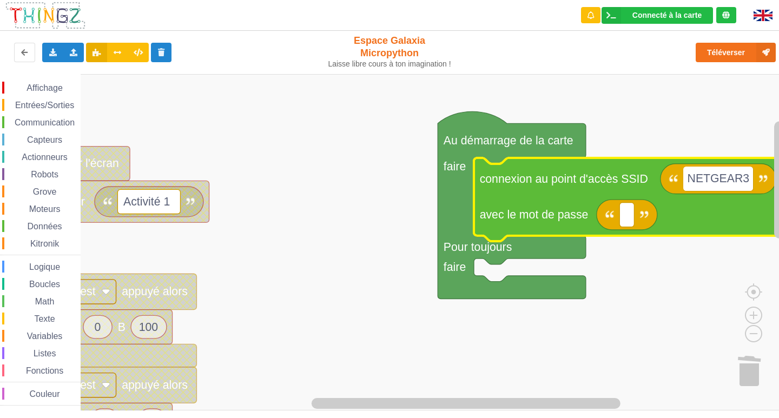
type input "NETGEAR38"
click at [628, 229] on icon "Espace de travail de Blocky" at bounding box center [626, 215] width 61 height 30
click at [615, 219] on icon "Espace de travail de Blocky" at bounding box center [626, 215] width 61 height 30
click at [629, 220] on rect "Espace de travail de Blocky" at bounding box center [626, 214] width 15 height 24
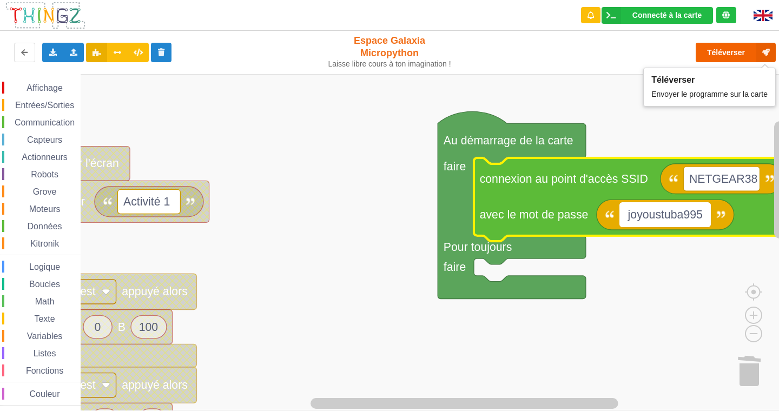
type input "joyoustuba995"
click at [750, 50] on button "Téléverser" at bounding box center [735, 52] width 80 height 19
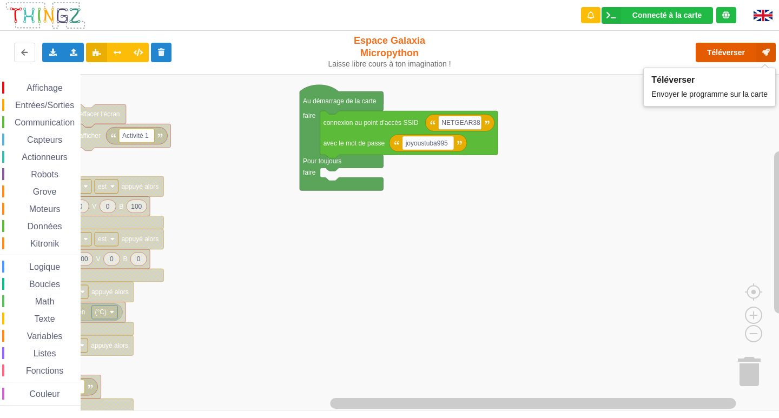
click at [714, 57] on button "Téléverser" at bounding box center [735, 52] width 80 height 19
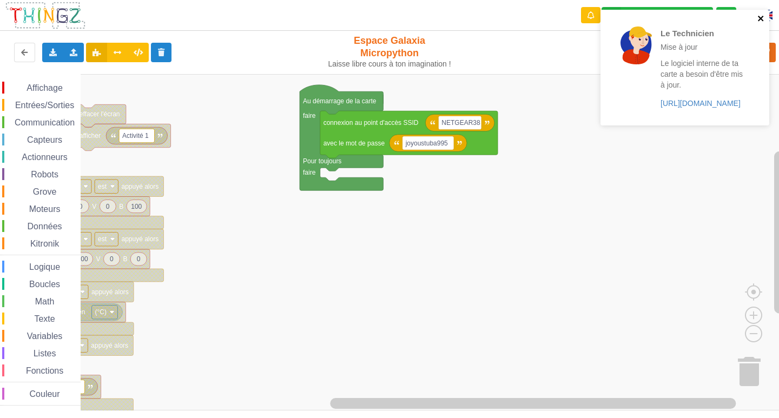
click at [764, 19] on icon "close" at bounding box center [761, 18] width 8 height 9
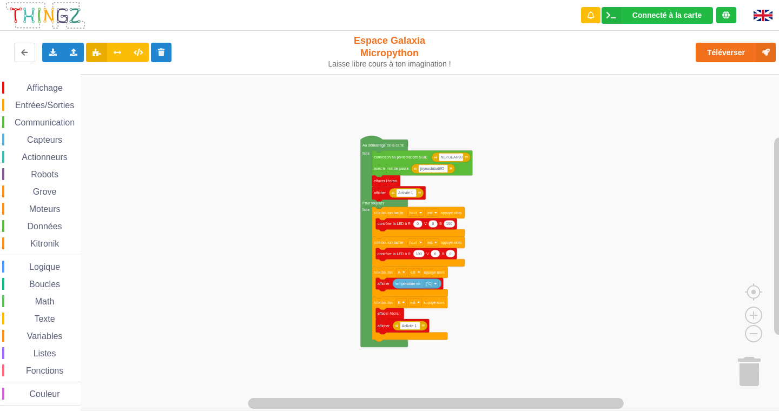
click at [267, 264] on div "Affichage Entrées/Sorties Communication Capteurs Actionneurs Robots Grove Moteu…" at bounding box center [393, 242] width 786 height 336
click at [704, 56] on button "Téléverser" at bounding box center [735, 52] width 80 height 19
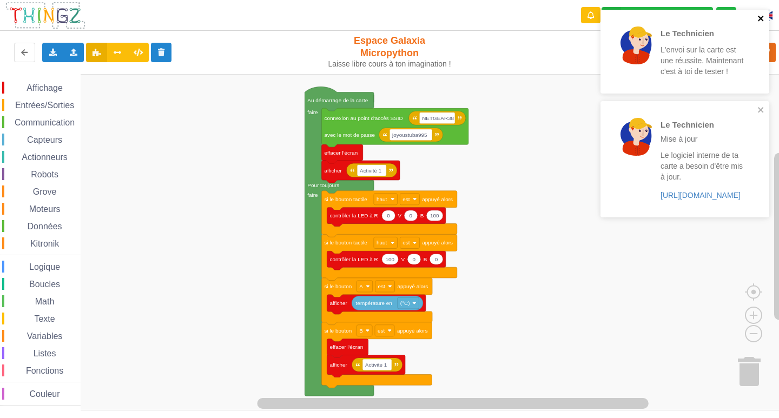
click at [760, 18] on icon "close" at bounding box center [760, 18] width 5 height 5
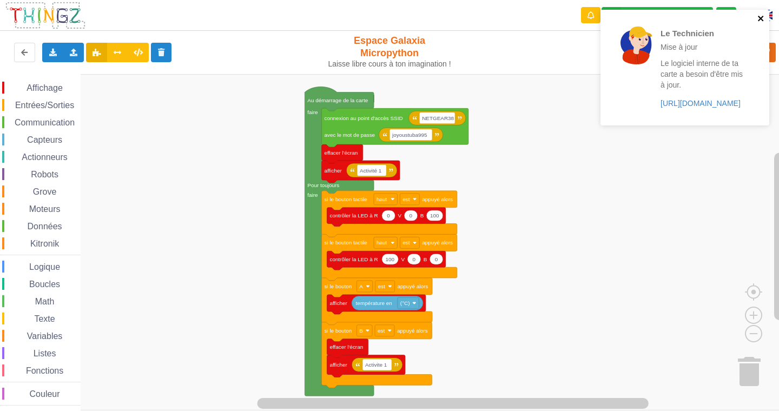
click at [760, 18] on icon "close" at bounding box center [760, 18] width 5 height 5
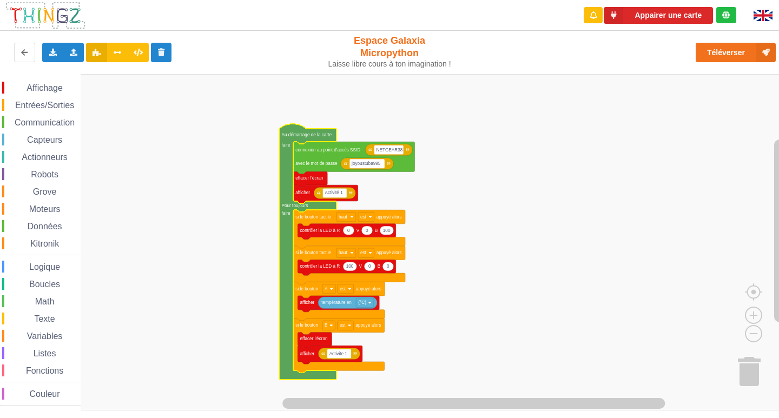
click at [29, 123] on span "Communication" at bounding box center [44, 122] width 63 height 9
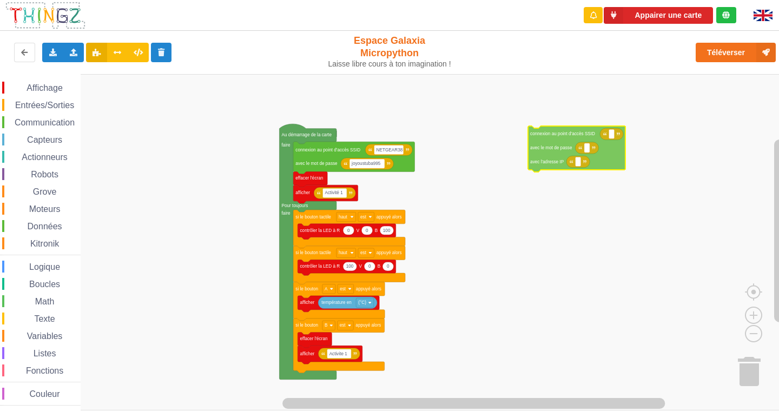
click at [569, 136] on div "Affichage Entrées/Sorties Communication Capteurs Actionneurs Robots Grove Moteu…" at bounding box center [393, 242] width 786 height 336
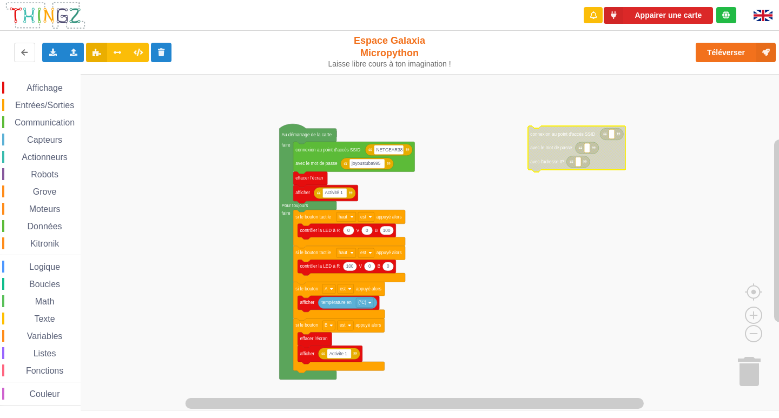
click at [609, 135] on rect "Espace de travail de Blocky" at bounding box center [611, 133] width 5 height 9
type input "NETGEAR38"
click at [587, 153] on icon "Espace de travail de Blocky" at bounding box center [586, 148] width 23 height 12
click at [588, 150] on rect "Espace de travail de Blocky" at bounding box center [586, 147] width 5 height 9
type input "joyoustuba995"
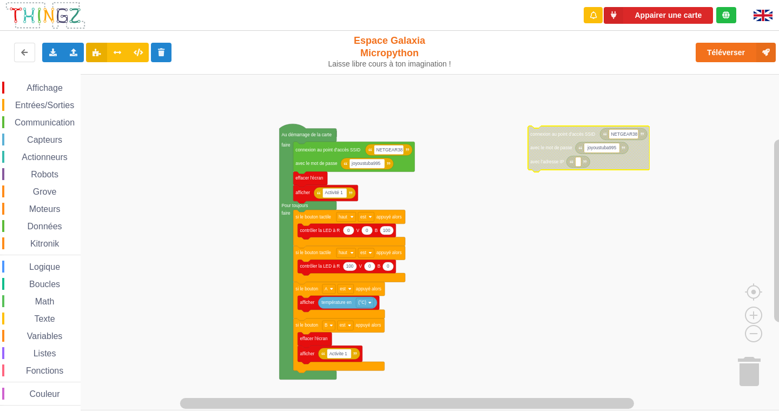
click at [32, 119] on span "Communication" at bounding box center [44, 122] width 63 height 9
click at [595, 168] on div "Affichage Entrées/Sorties Communication Capteurs Actionneurs Robots Grove Moteu…" at bounding box center [393, 242] width 786 height 336
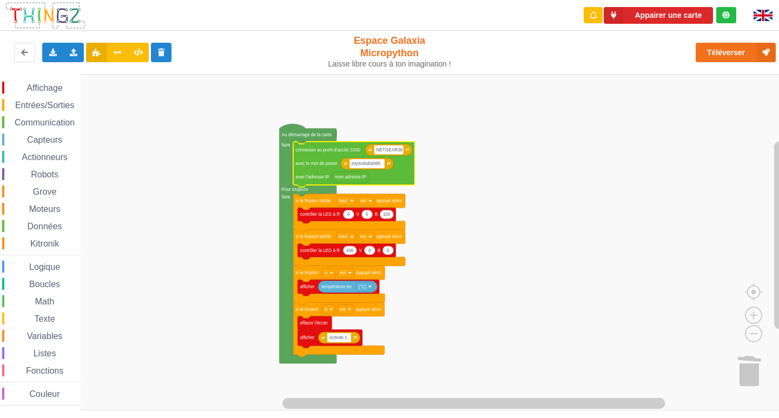
click at [33, 90] on span "Affichage" at bounding box center [44, 87] width 39 height 9
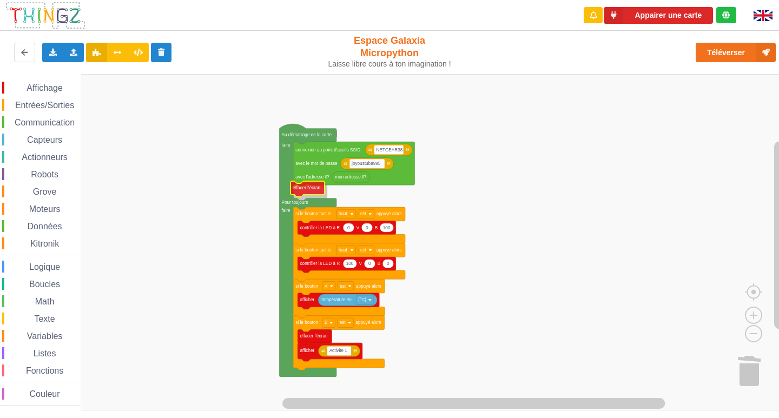
click at [300, 184] on div "Affichage Entrées/Sorties Communication Capteurs Actionneurs Robots Grove Moteu…" at bounding box center [393, 242] width 786 height 336
click at [44, 87] on span "Affichage" at bounding box center [44, 87] width 39 height 9
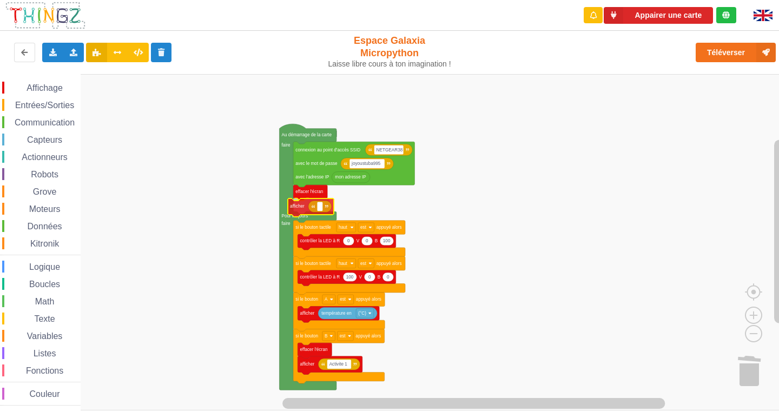
click at [304, 206] on div "Affichage Entrées/Sorties Communication Capteurs Actionneurs Robots Grove Moteu…" at bounding box center [393, 242] width 786 height 336
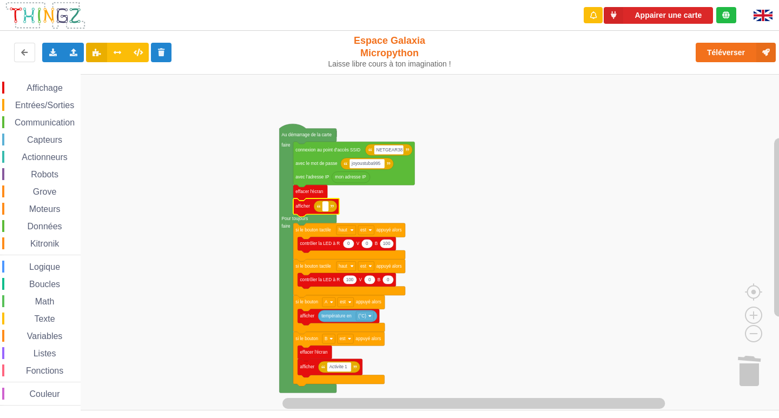
click at [327, 209] on rect "Espace de travail de Blocky" at bounding box center [324, 206] width 5 height 9
type input "Activite 1"
click at [473, 234] on rect "Espace de travail de Blocky" at bounding box center [393, 242] width 786 height 336
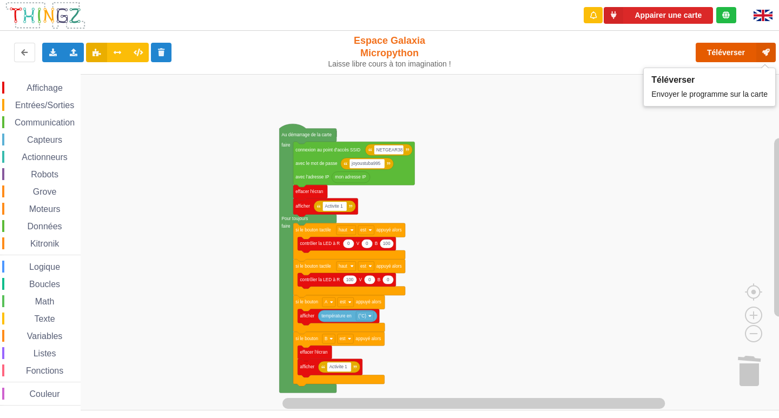
click at [733, 43] on button "Téléverser" at bounding box center [735, 52] width 80 height 19
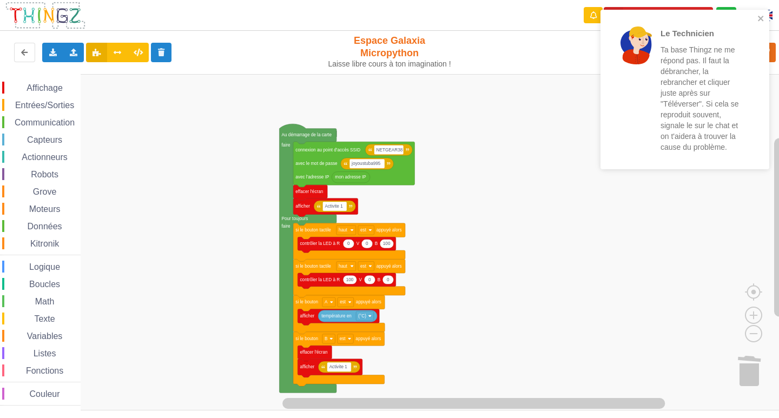
click at [760, 12] on div "Le Technicien Ta base Thingz ne me répond pas. Il faut la débrancher, la rebran…" at bounding box center [684, 90] width 169 height 160
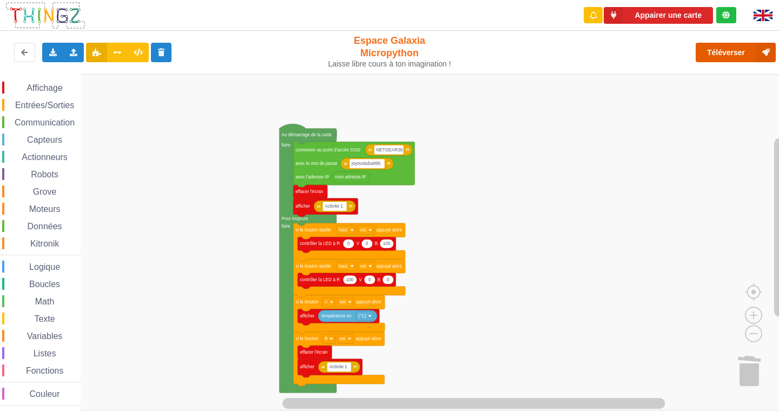
click at [731, 52] on button "Téléverser" at bounding box center [735, 52] width 80 height 19
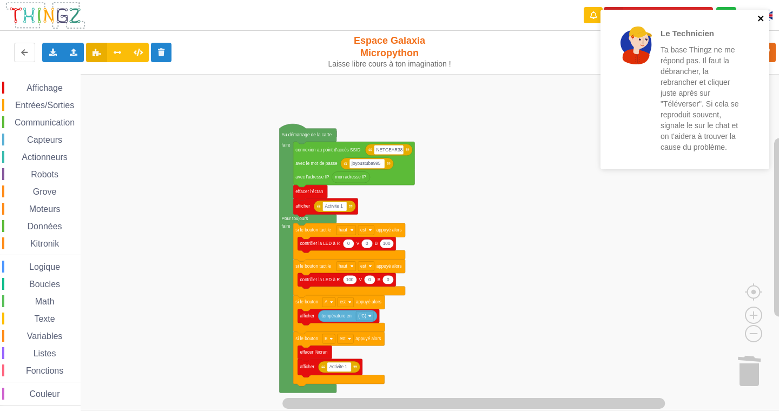
click at [762, 15] on icon "close" at bounding box center [761, 18] width 8 height 9
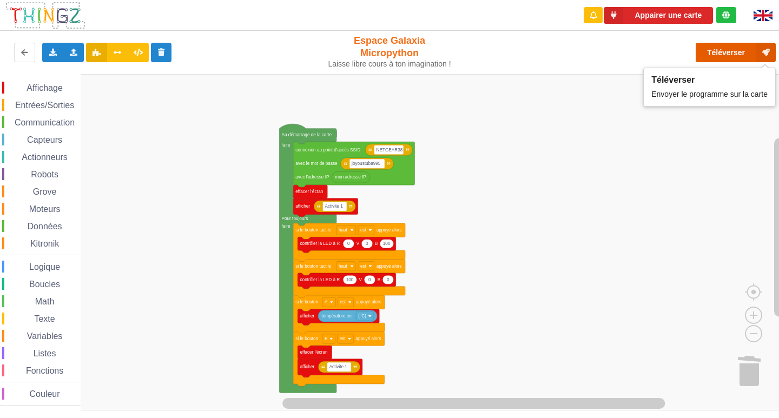
click at [766, 50] on icon at bounding box center [765, 52] width 19 height 19
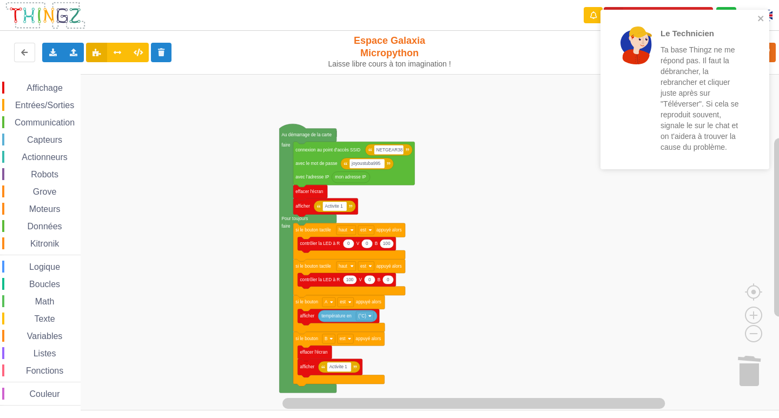
click at [757, 16] on div "Le Technicien Ta base Thingz ne me répond pas. Il faut la débrancher, la rebran…" at bounding box center [681, 89] width 153 height 151
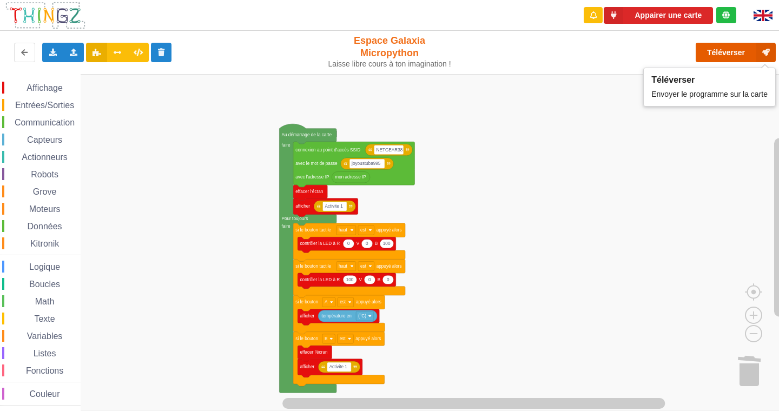
click at [769, 46] on icon at bounding box center [765, 52] width 19 height 19
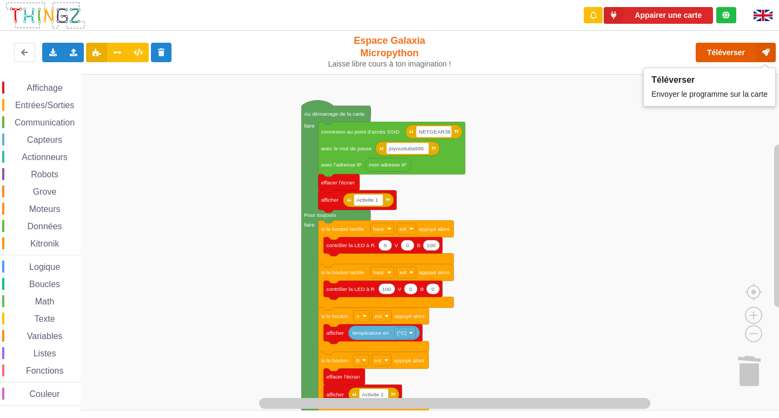
click at [740, 54] on button "Téléverser" at bounding box center [735, 52] width 80 height 19
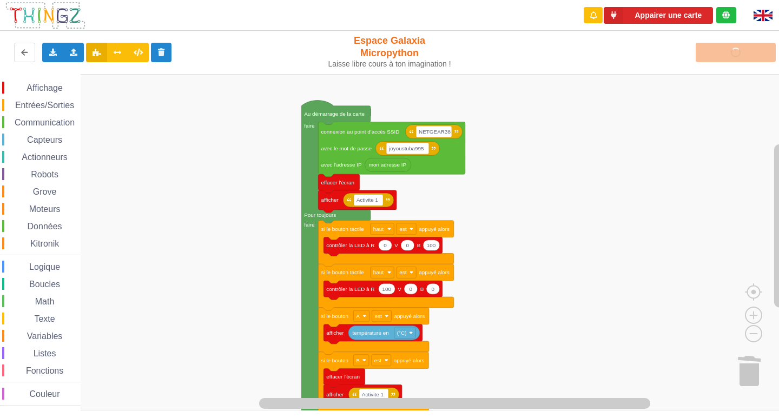
click at [710, 155] on rect "Espace de travail de Blocky" at bounding box center [393, 242] width 786 height 336
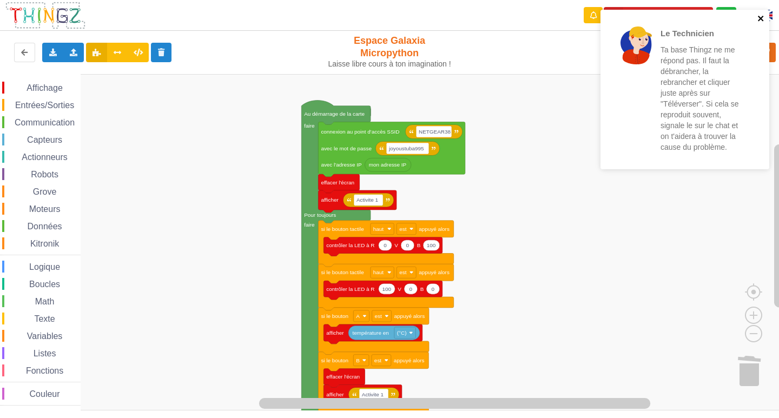
click at [759, 19] on icon "close" at bounding box center [760, 18] width 5 height 5
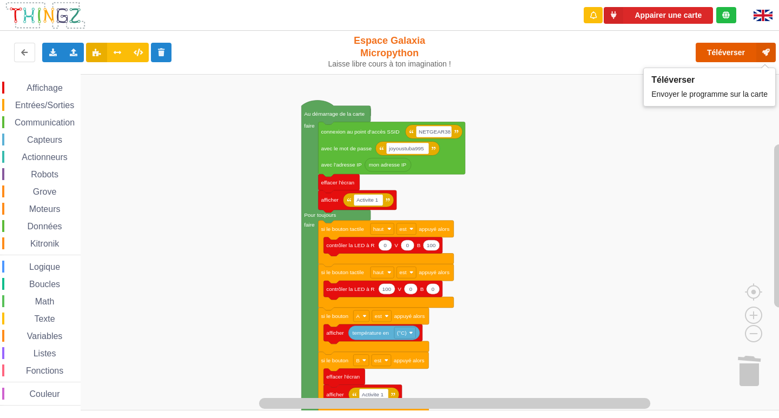
click at [740, 53] on button "Téléverser" at bounding box center [735, 52] width 80 height 19
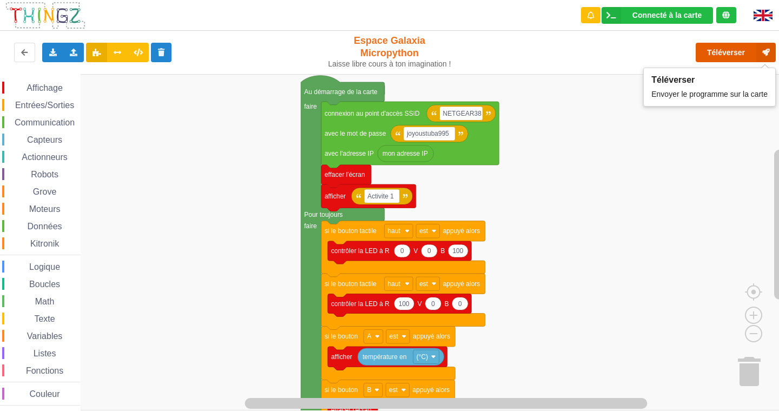
click at [711, 53] on button "Téléverser" at bounding box center [735, 52] width 80 height 19
click at [731, 57] on button "Téléverser" at bounding box center [735, 52] width 80 height 19
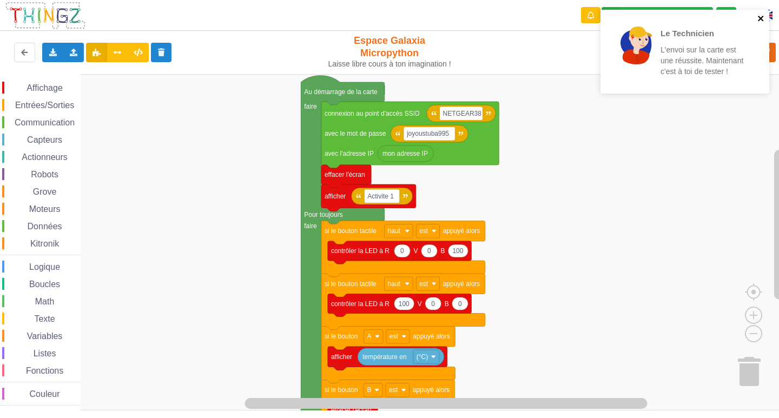
click at [761, 15] on icon "close" at bounding box center [761, 18] width 8 height 9
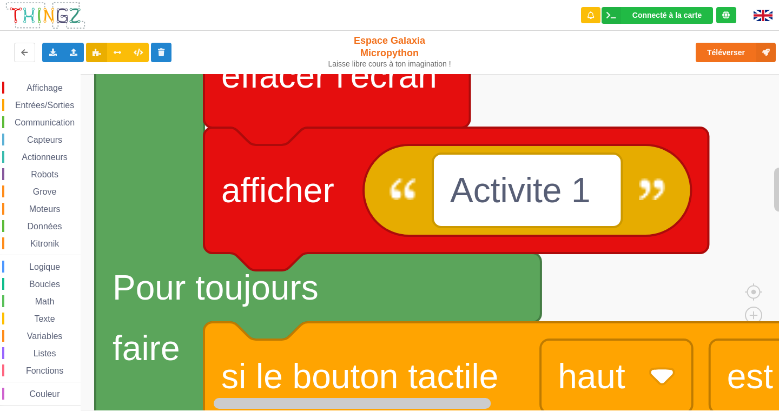
click at [0, 176] on div "Affichage Entrées/Sorties Communication Capteurs Actionneurs Robots Grove Moteu…" at bounding box center [393, 242] width 786 height 336
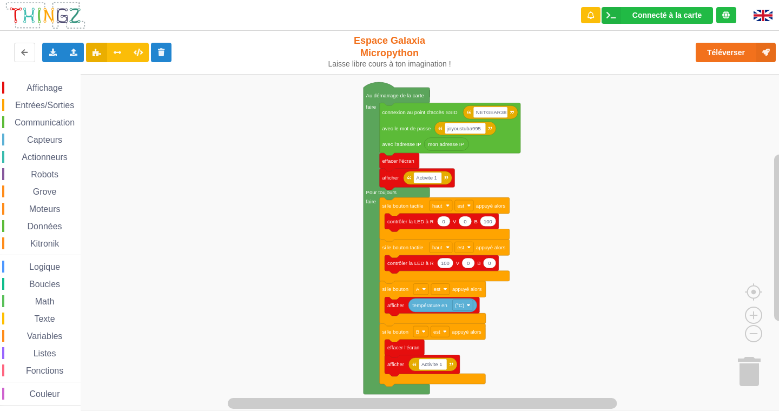
click at [523, 335] on div "Affichage Entrées/Sorties Communication Capteurs Actionneurs Robots Grove Moteu…" at bounding box center [393, 242] width 786 height 336
click at [57, 51] on icon at bounding box center [52, 52] width 9 height 6
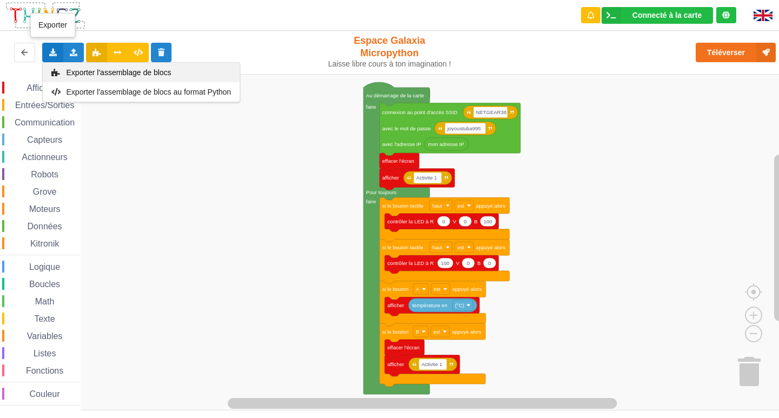
click at [82, 68] on div "Exporter l'assemblage de blocs" at bounding box center [141, 72] width 197 height 19
click at [56, 52] on icon at bounding box center [52, 52] width 9 height 6
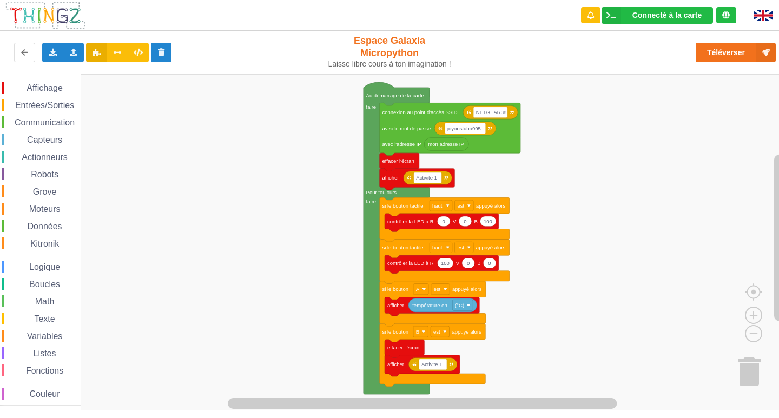
click at [91, 115] on rect "Espace de travail de Blocky" at bounding box center [393, 242] width 786 height 336
click at [46, 52] on div "Exporter l'assemblage de blocs Exporter l'assemblage de blocs au format Python" at bounding box center [52, 52] width 21 height 19
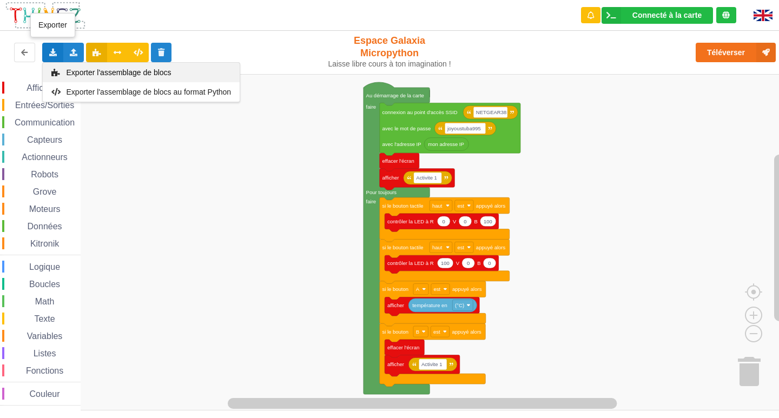
click at [84, 71] on span "Exporter l'assemblage de blocs" at bounding box center [119, 72] width 105 height 9
